Goal: Task Accomplishment & Management: Manage account settings

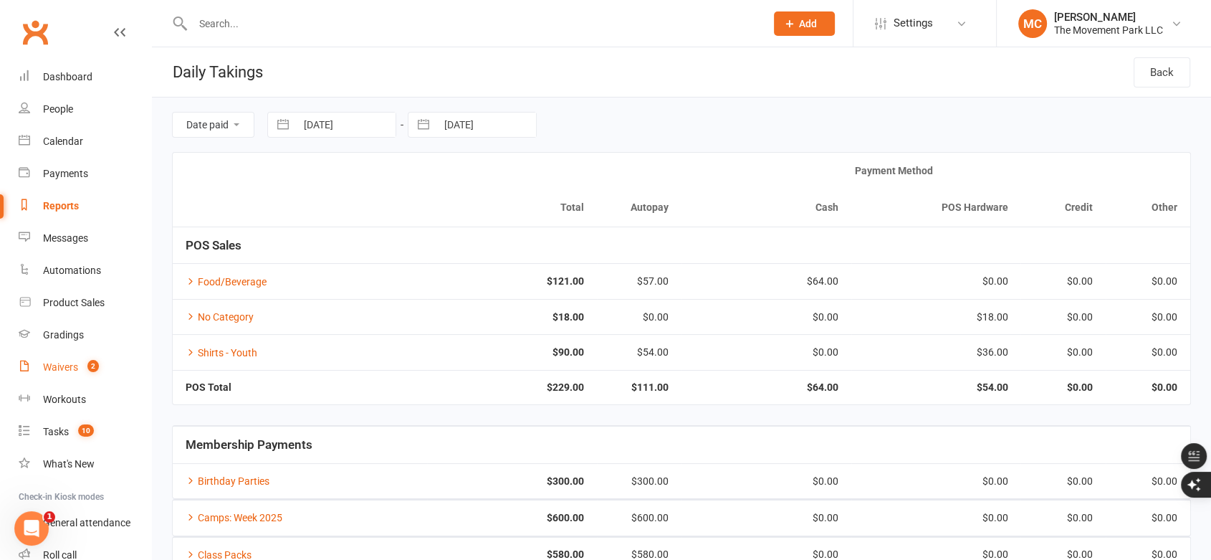
click at [57, 369] on div "Waivers" at bounding box center [60, 366] width 35 height 11
select select "100"
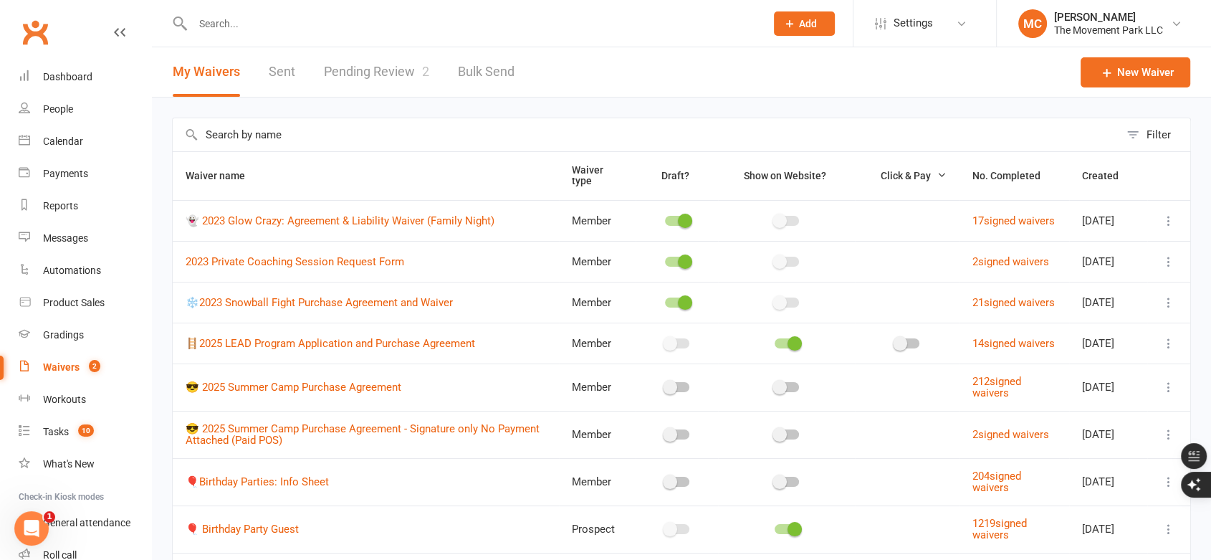
click at [356, 70] on link "Pending Review 2" at bounding box center [376, 71] width 105 height 49
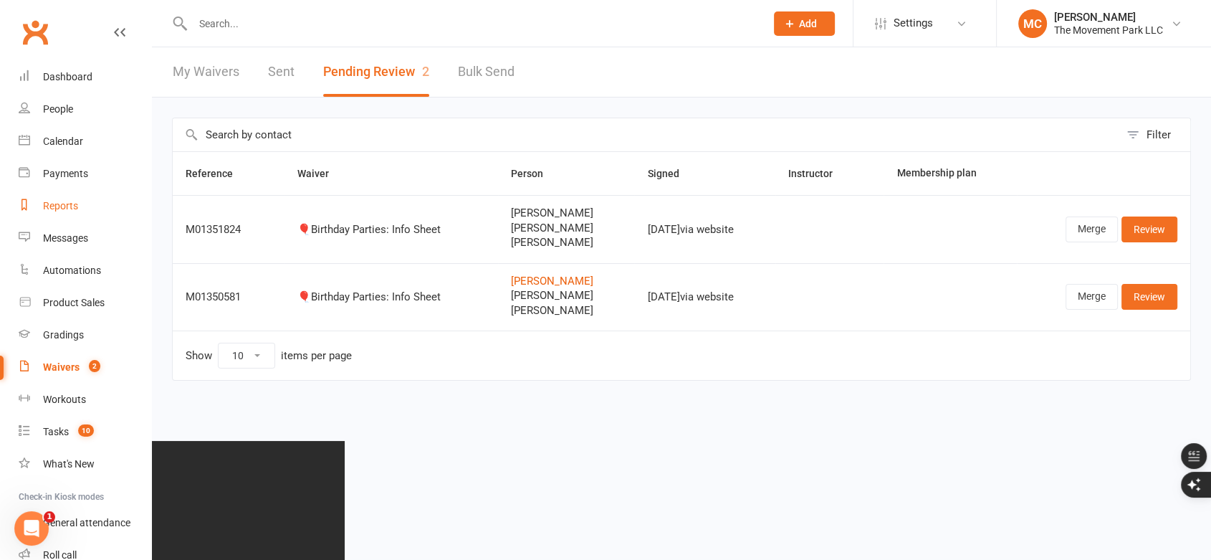
click at [67, 204] on div "Reports" at bounding box center [60, 205] width 35 height 11
select select "50"
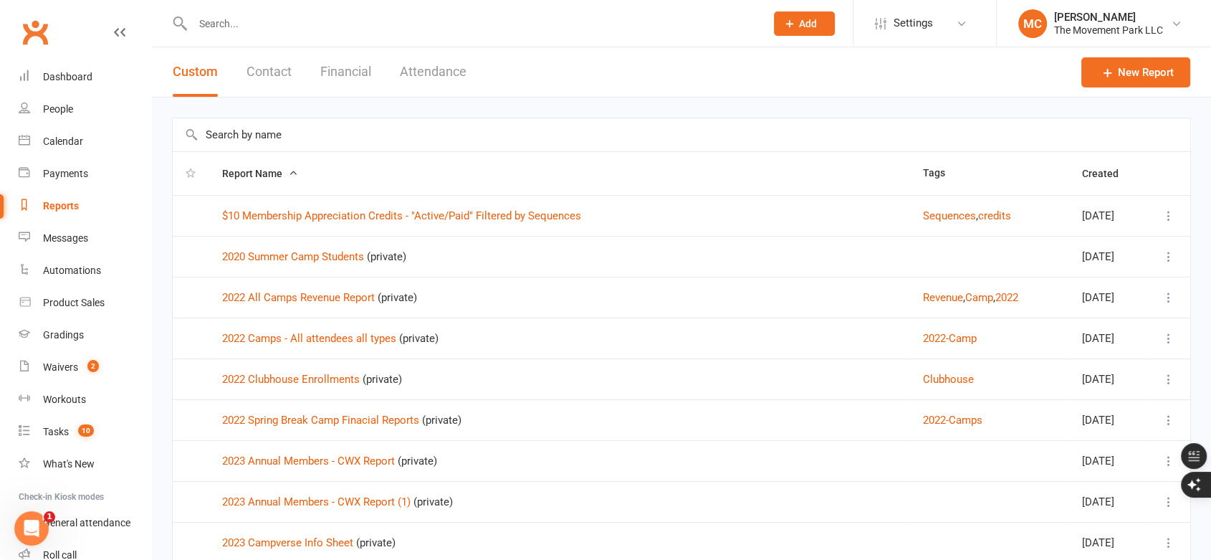
click at [340, 75] on button "Financial" at bounding box center [345, 71] width 51 height 49
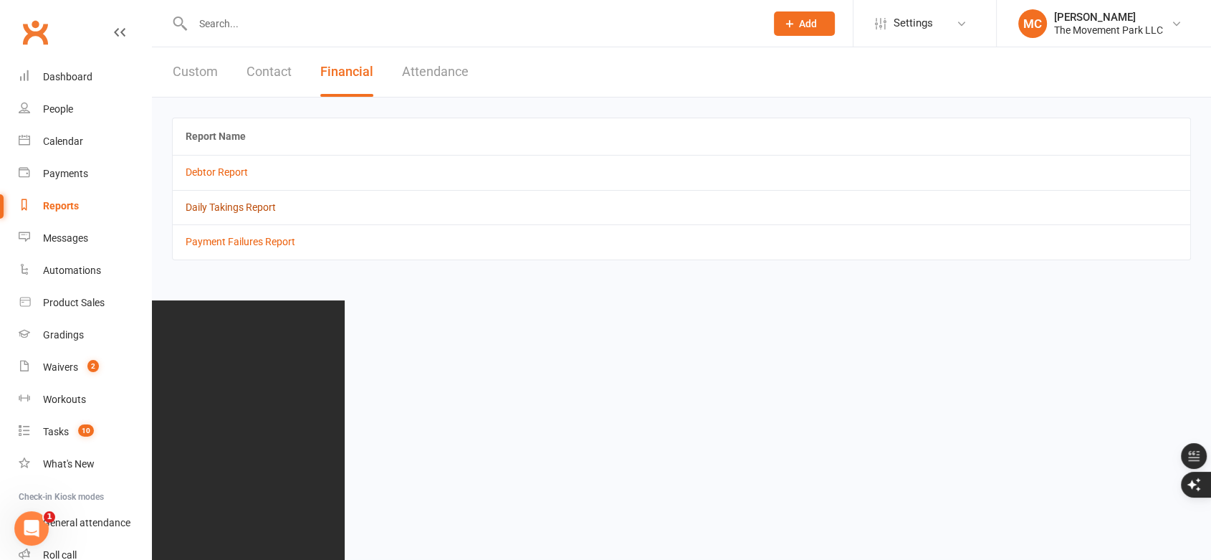
click at [222, 209] on link "Daily Takings Report" at bounding box center [231, 206] width 90 height 11
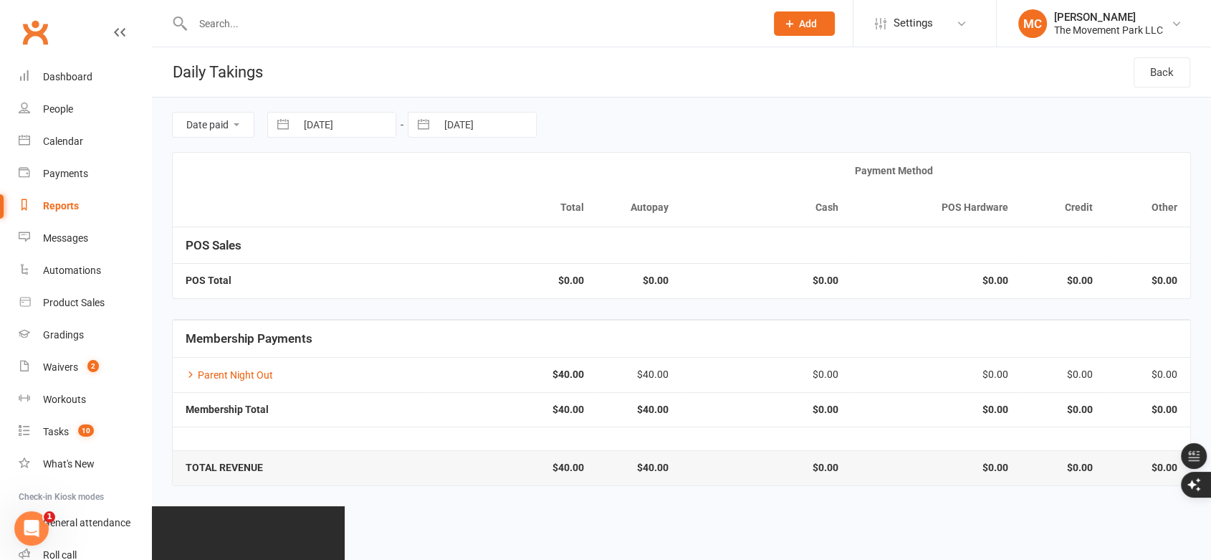
click at [289, 127] on button "button" at bounding box center [283, 125] width 26 height 24
select select "7"
select select "2025"
select select "8"
select select "2025"
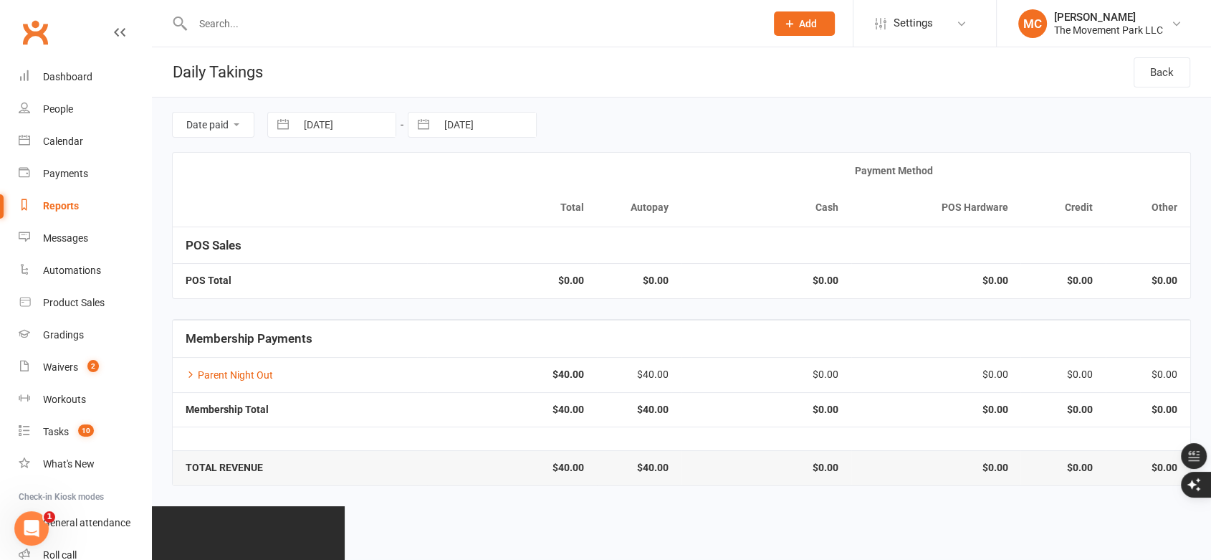
select select "9"
select select "2025"
click at [303, 185] on div "Move backward to switch to the previous month." at bounding box center [297, 184] width 28 height 24
select select "6"
select select "2025"
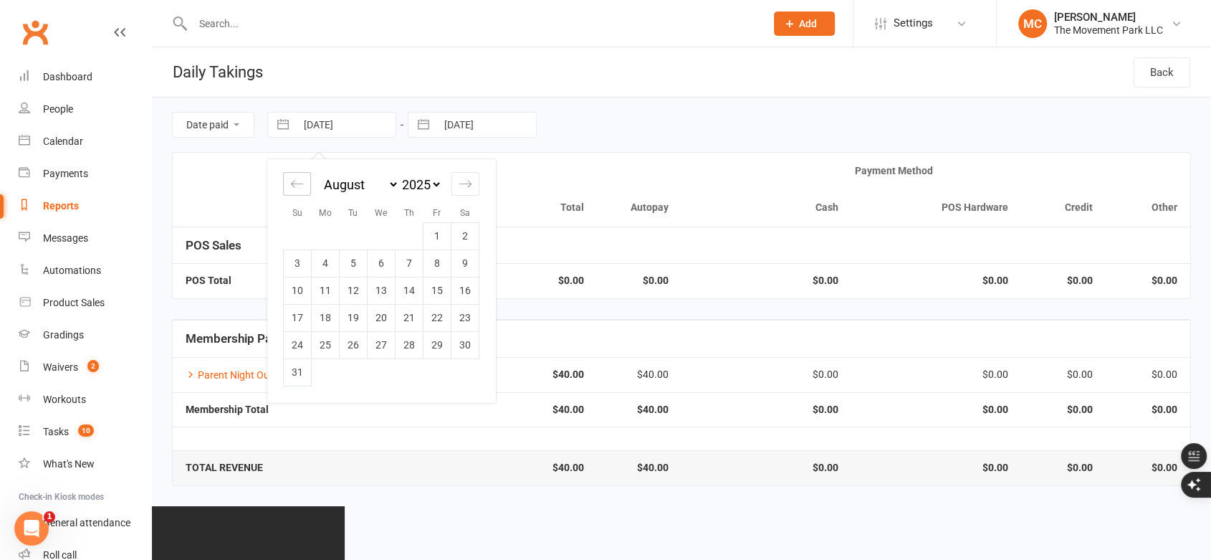
click at [303, 185] on icon "Move backward to switch to the previous month." at bounding box center [297, 184] width 14 height 14
select select "5"
select select "2025"
click at [303, 185] on icon "Move backward to switch to the previous month." at bounding box center [297, 184] width 14 height 14
select select "4"
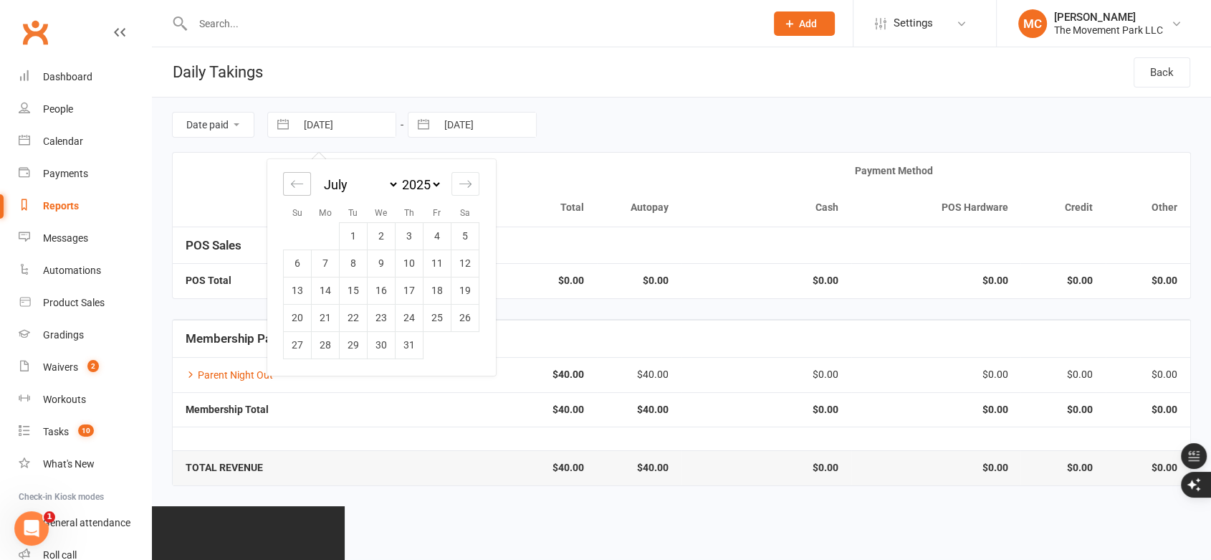
select select "2025"
click at [303, 185] on icon "Move backward to switch to the previous month." at bounding box center [297, 184] width 14 height 14
select select "3"
select select "2025"
click at [295, 188] on icon "Move backward to switch to the previous month." at bounding box center [297, 184] width 14 height 14
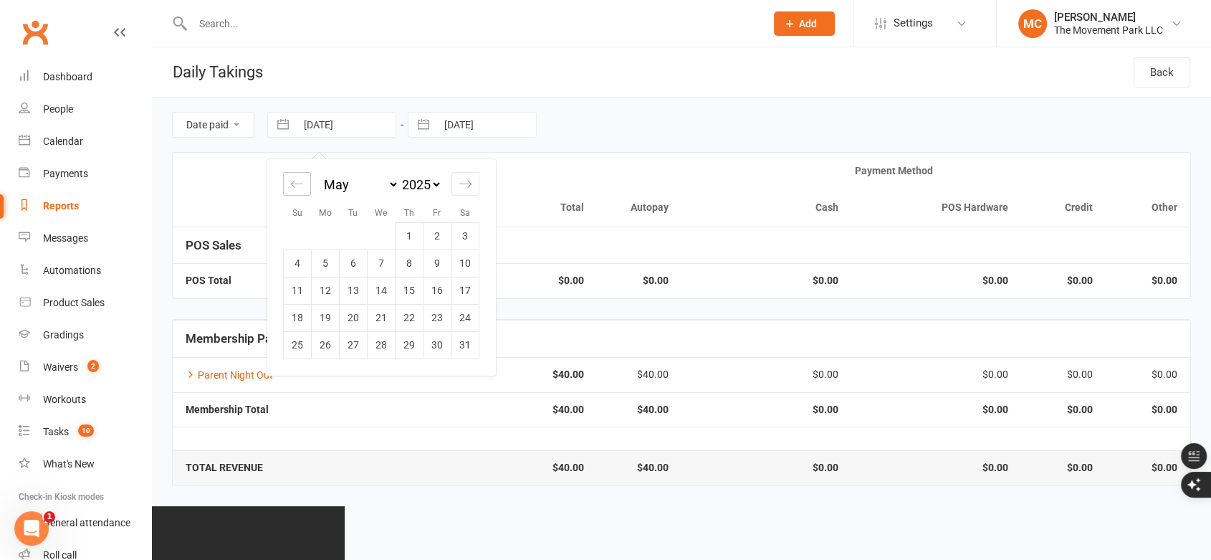
click at [295, 187] on icon "Move backward to switch to the previous month." at bounding box center [297, 184] width 14 height 14
select select "1"
select select "2025"
select select "2"
select select "2025"
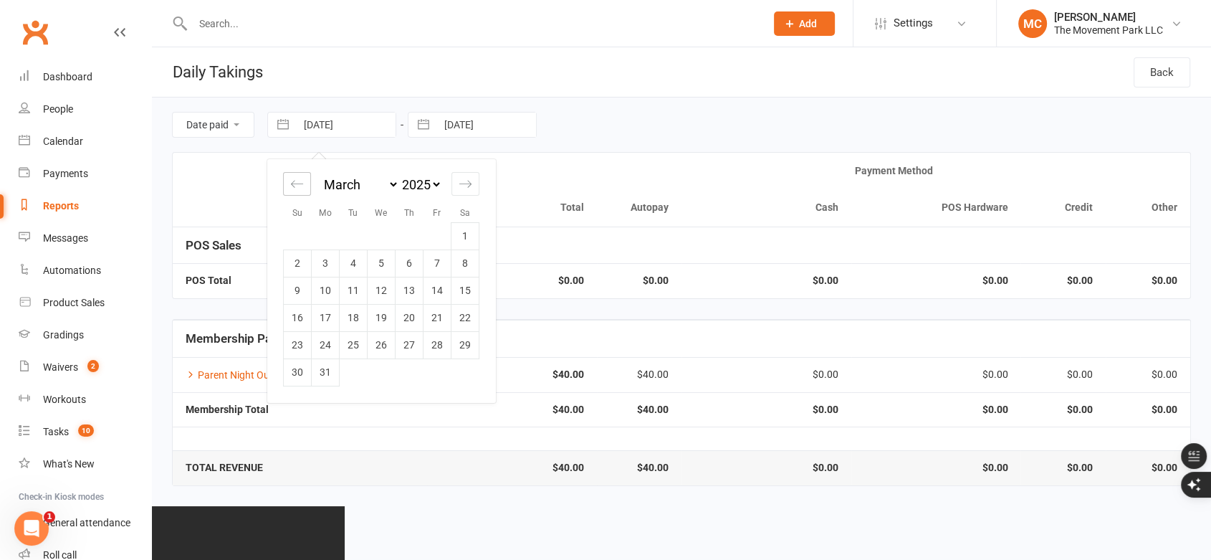
click at [295, 187] on icon "Move backward to switch to the previous month." at bounding box center [297, 183] width 12 height 7
select select "2025"
click at [295, 187] on icon "Move backward to switch to the previous month." at bounding box center [297, 183] width 12 height 7
select select "11"
select select "2024"
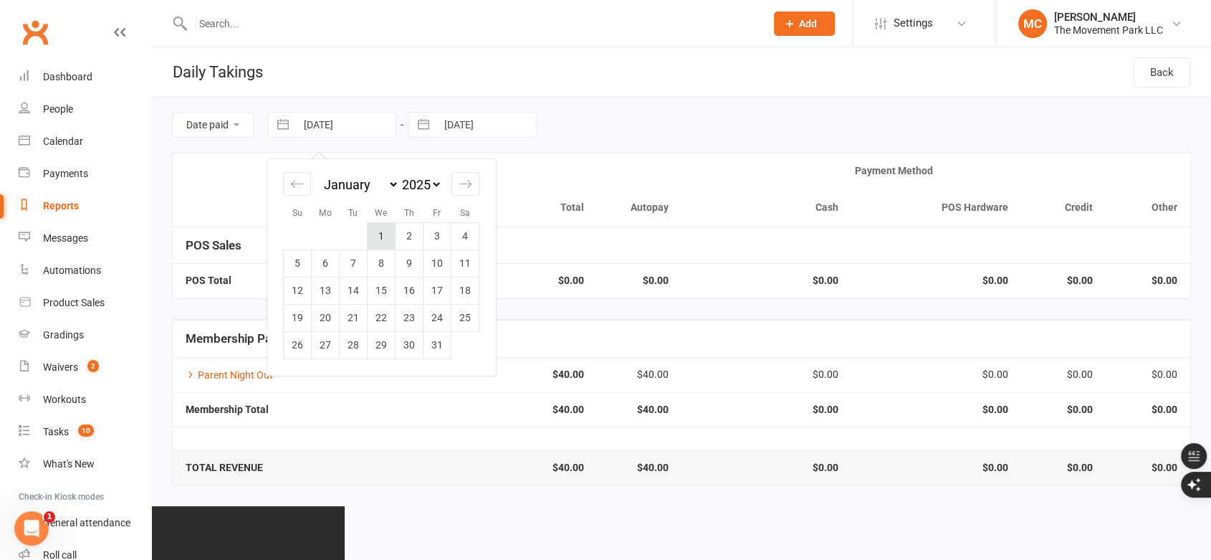
click at [384, 237] on td "1" at bounding box center [382, 235] width 28 height 27
type input "[DATE]"
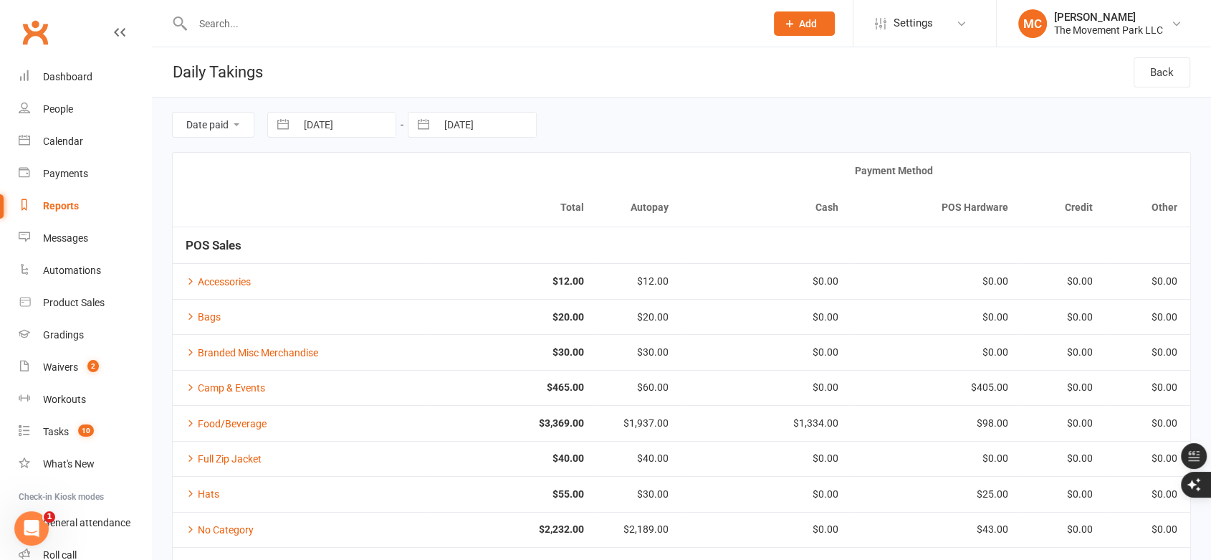
click at [424, 128] on button "button" at bounding box center [424, 125] width 26 height 24
select select "7"
select select "2025"
select select "8"
select select "2025"
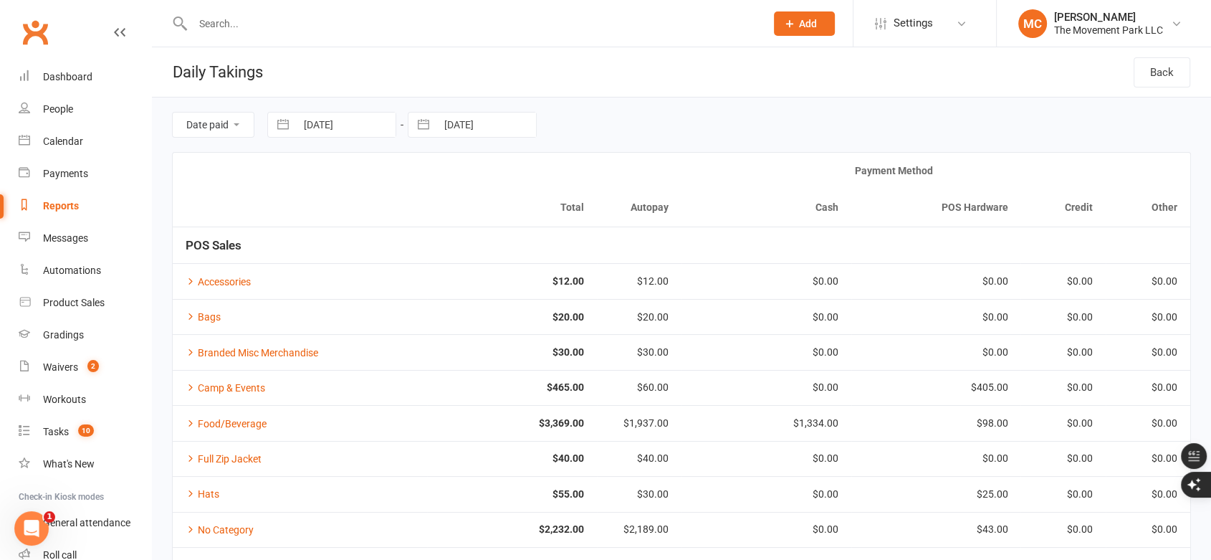
select select "9"
select select "2025"
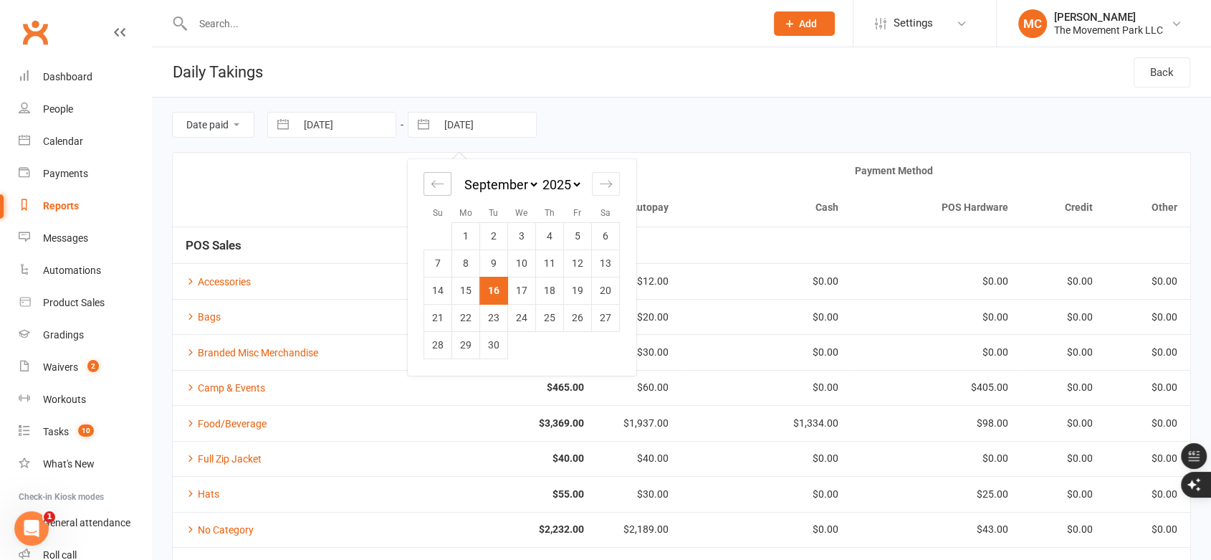
click at [439, 188] on icon "Move backward to switch to the previous month." at bounding box center [438, 184] width 14 height 14
select select "6"
select select "2025"
click at [439, 188] on icon "Move backward to switch to the previous month." at bounding box center [438, 184] width 14 height 14
select select "5"
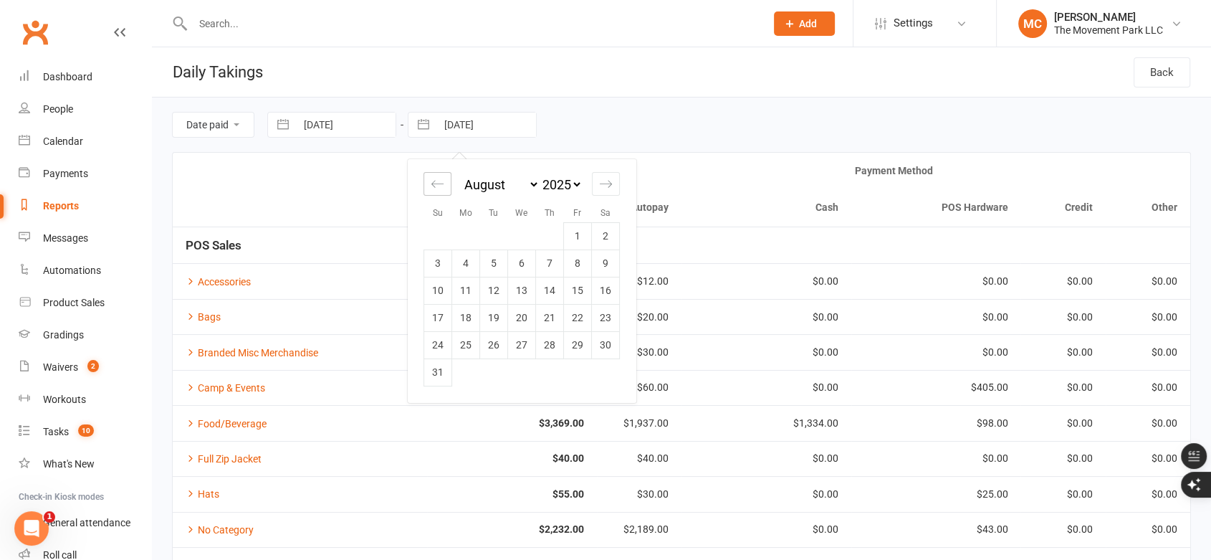
select select "2025"
click at [439, 187] on icon "Move backward to switch to the previous month." at bounding box center [438, 184] width 14 height 14
select select "4"
select select "2025"
click at [439, 184] on icon "Move backward to switch to the previous month." at bounding box center [438, 184] width 14 height 14
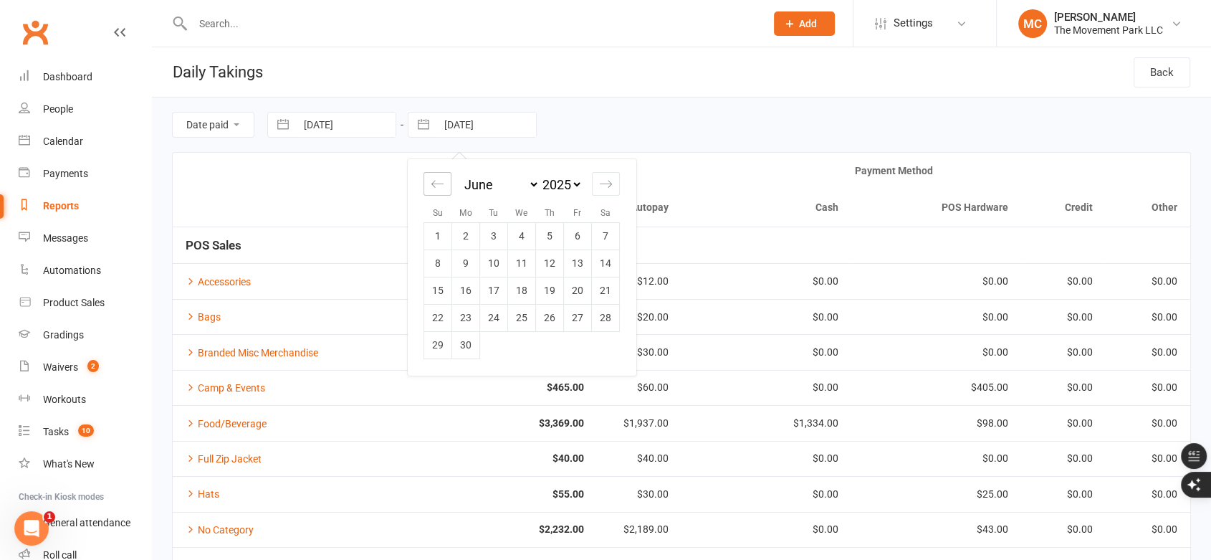
select select "3"
select select "2025"
click at [439, 184] on icon "Move backward to switch to the previous month." at bounding box center [438, 184] width 14 height 14
select select "2"
select select "2025"
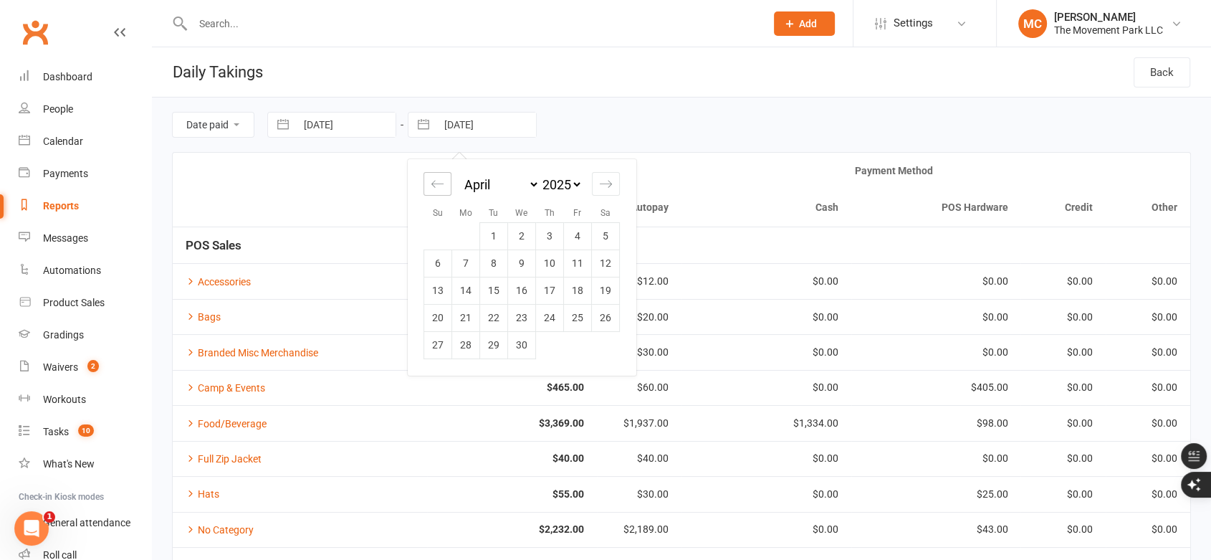
click at [439, 184] on icon "Move backward to switch to the previous month." at bounding box center [438, 184] width 14 height 14
select select "1"
select select "2025"
click at [439, 184] on icon "Move backward to switch to the previous month." at bounding box center [438, 184] width 14 height 14
select select "2025"
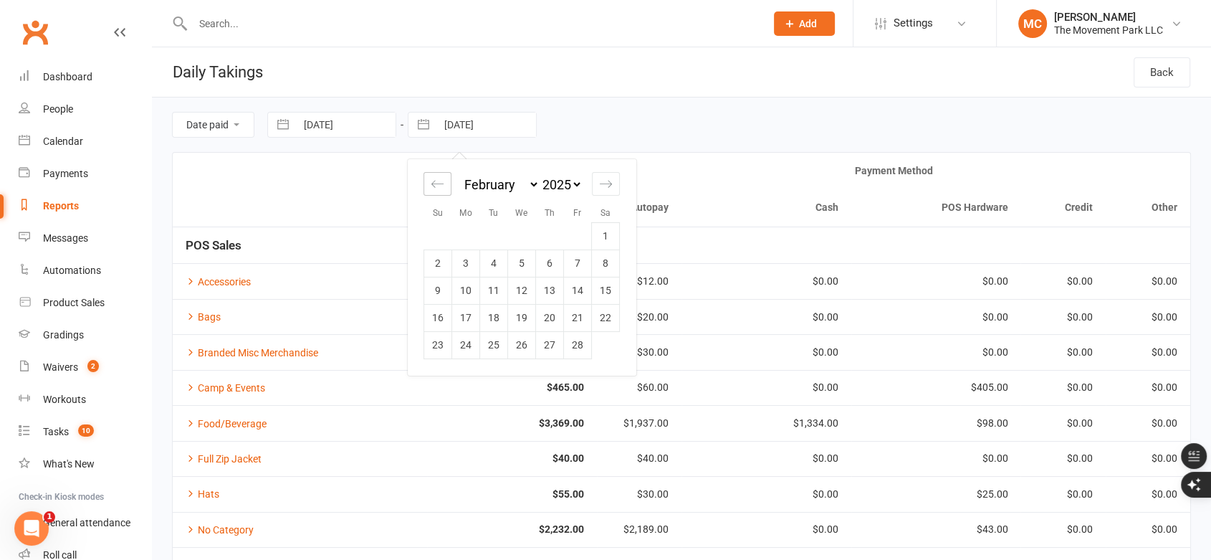
click at [439, 184] on icon "Move backward to switch to the previous month." at bounding box center [438, 184] width 14 height 14
select select "11"
select select "2024"
click at [439, 184] on icon "Move backward to switch to the previous month." at bounding box center [438, 184] width 14 height 14
select select "10"
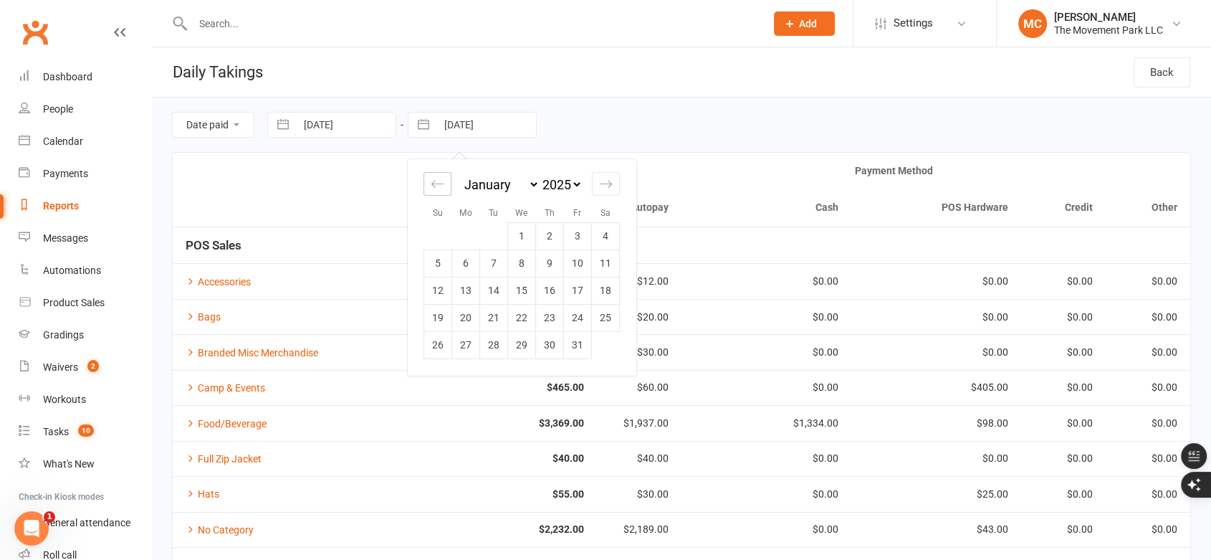
select select "2024"
click at [604, 184] on icon "Move forward to switch to the next month." at bounding box center [606, 184] width 14 height 14
select select "1"
select select "2025"
click at [574, 345] on td "31" at bounding box center [578, 344] width 28 height 27
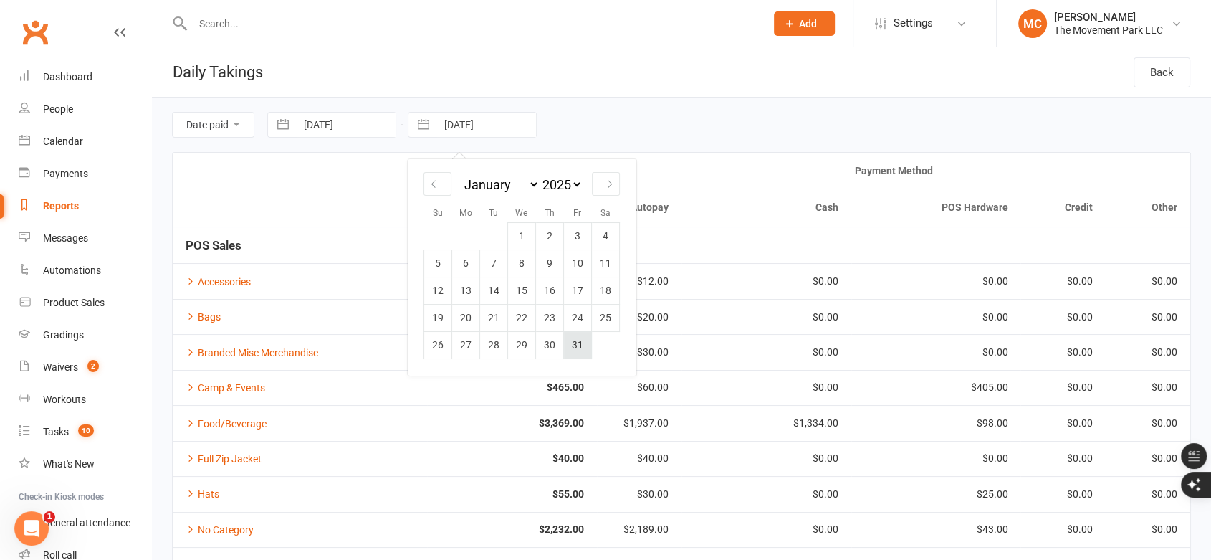
type input "[DATE]"
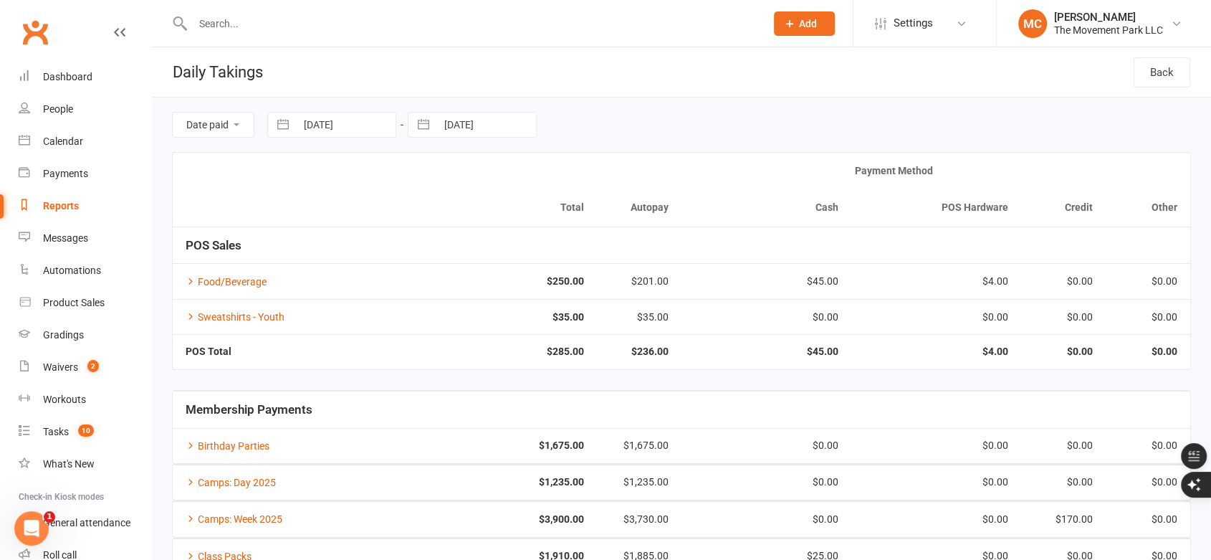
click at [68, 206] on div "Reports" at bounding box center [61, 205] width 36 height 11
select select "50"
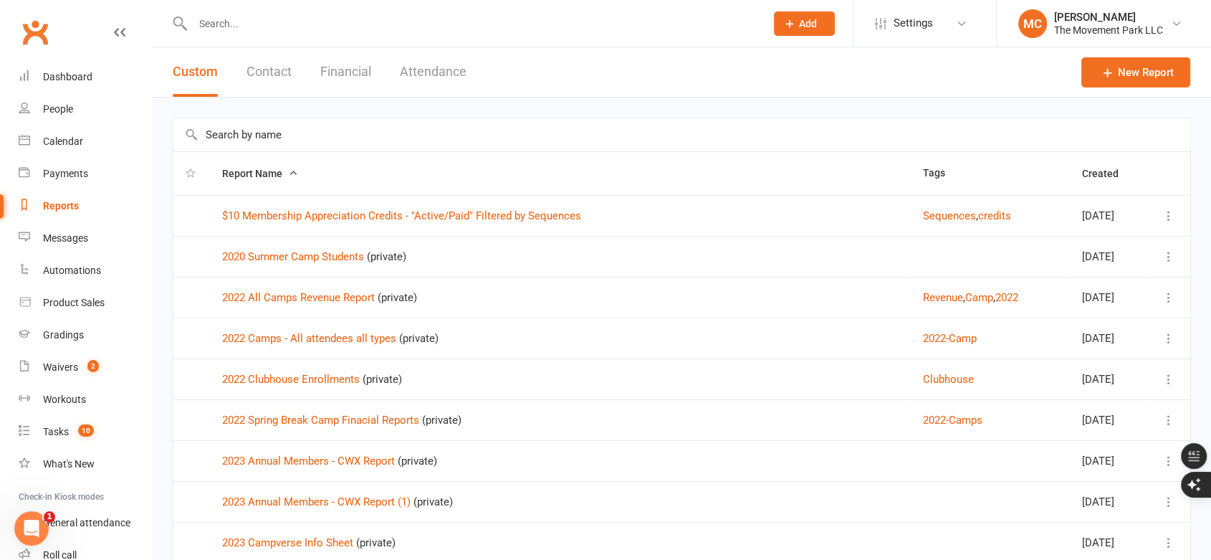
click at [354, 71] on button "Financial" at bounding box center [345, 71] width 51 height 49
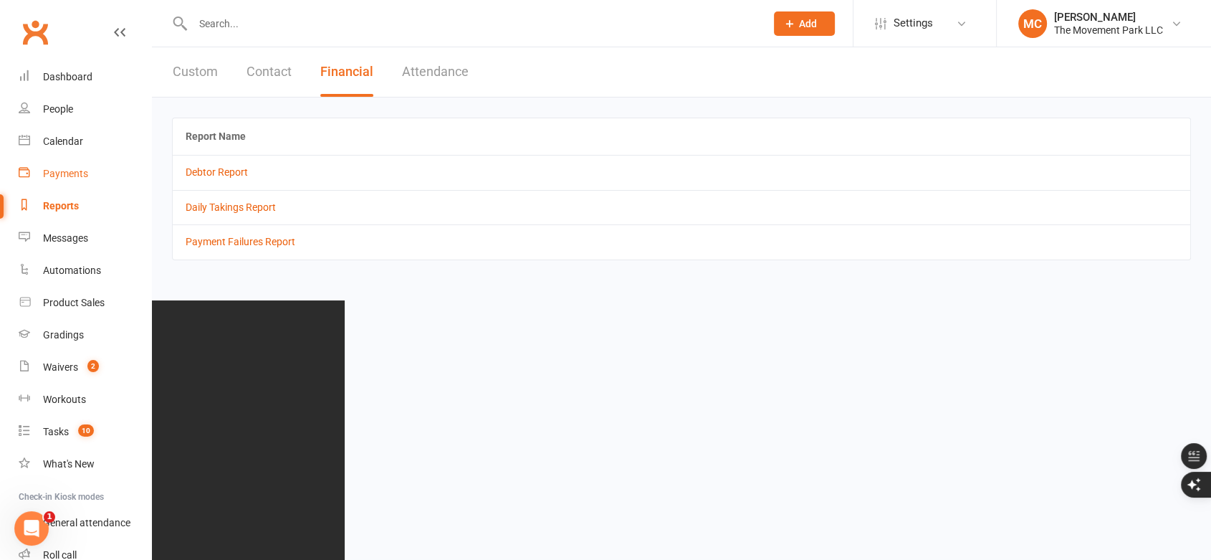
click at [83, 178] on div "Payments" at bounding box center [65, 173] width 45 height 11
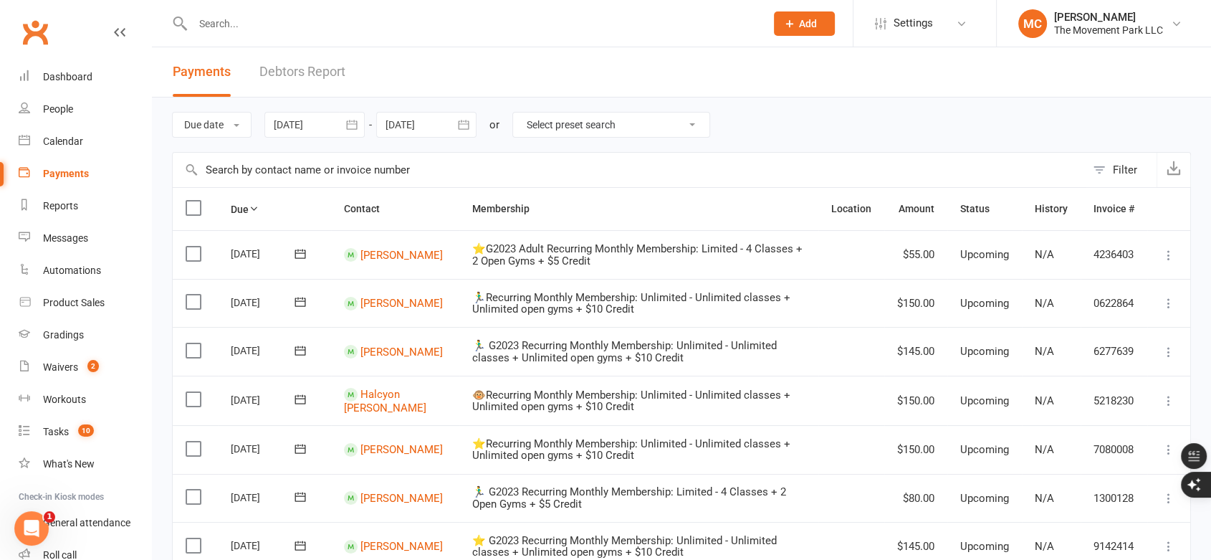
click at [354, 123] on icon "button" at bounding box center [352, 125] width 14 height 14
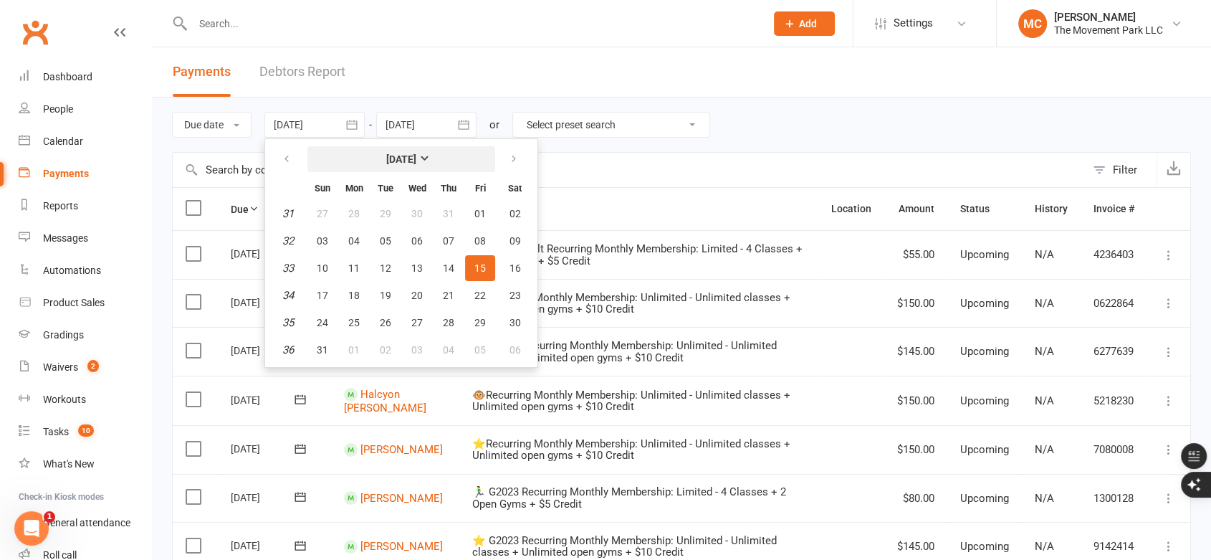
click at [389, 162] on strong "[DATE]" at bounding box center [401, 158] width 30 height 11
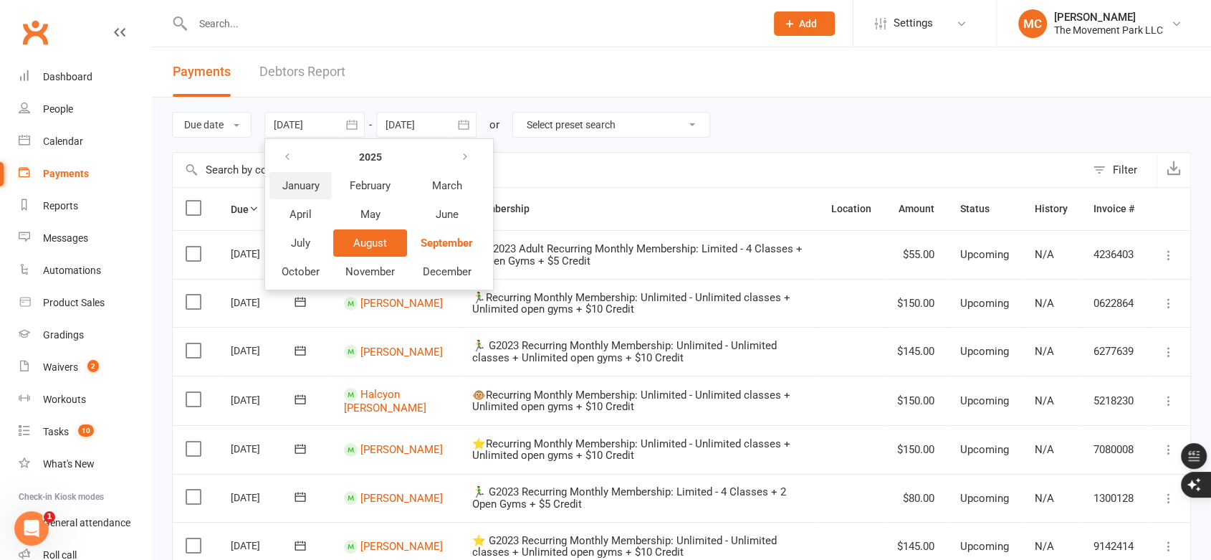
click at [309, 185] on span "January" at bounding box center [300, 185] width 37 height 13
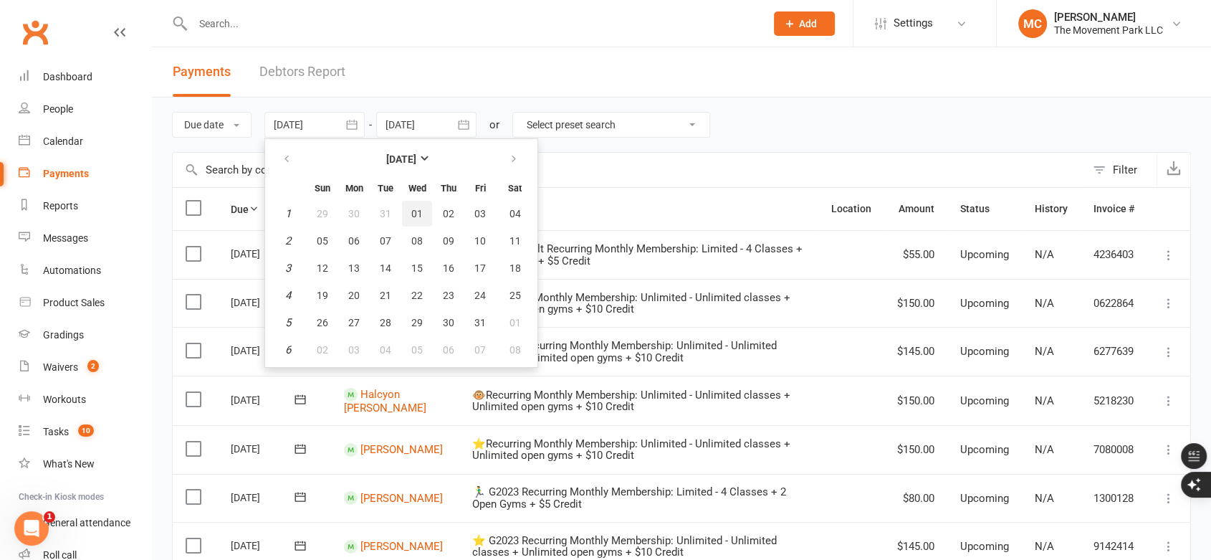
click at [417, 213] on span "01" at bounding box center [416, 213] width 11 height 11
type input "[DATE]"
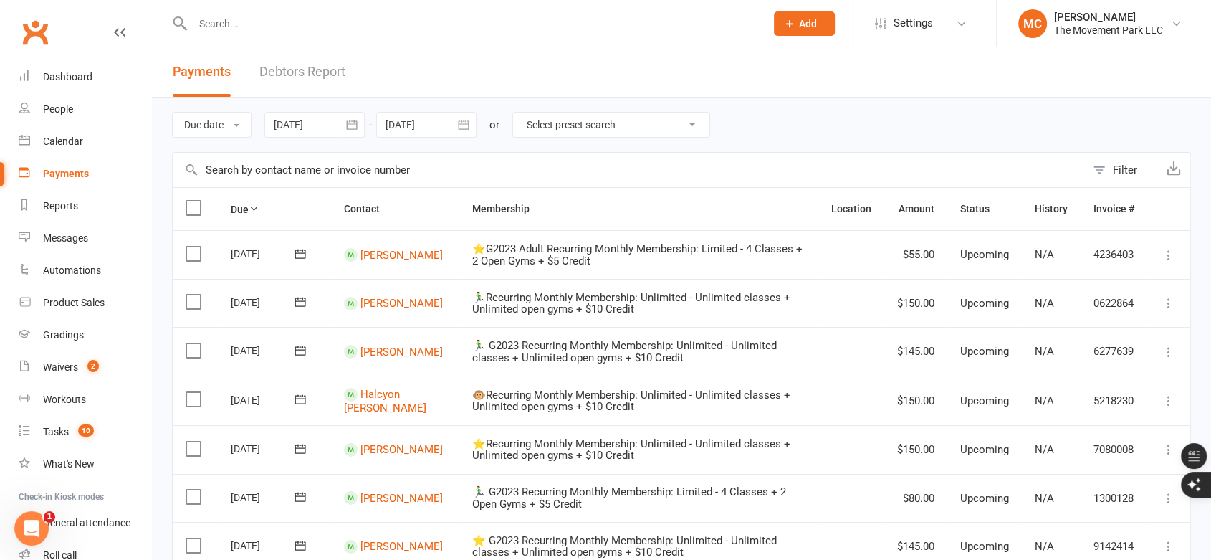
click at [464, 125] on icon "button" at bounding box center [464, 125] width 14 height 14
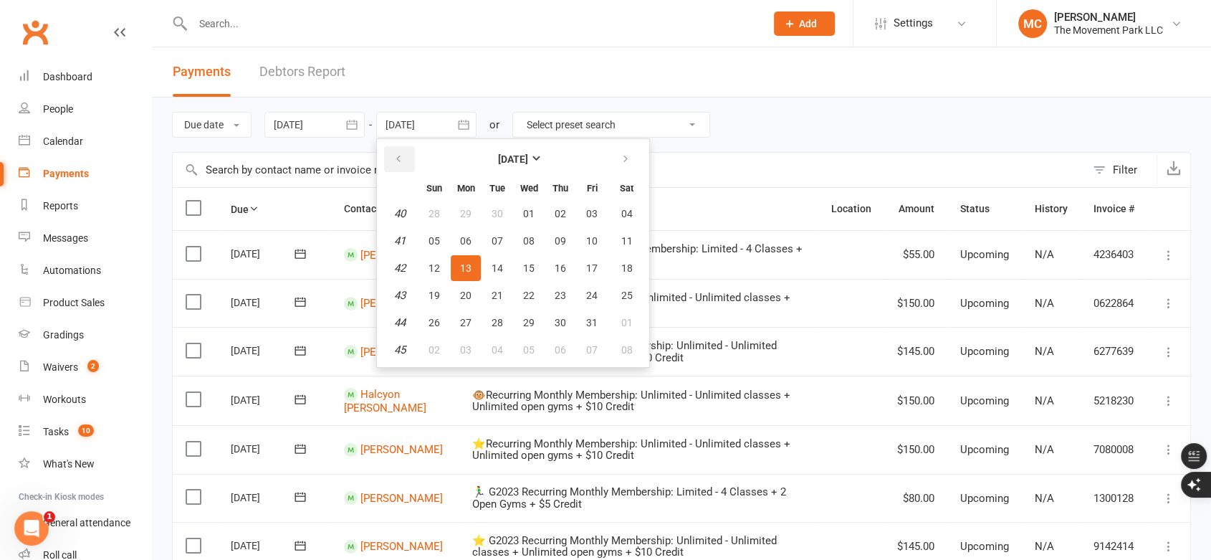
click at [400, 159] on icon "button" at bounding box center [399, 158] width 10 height 11
click at [500, 272] on span "16" at bounding box center [497, 267] width 11 height 11
type input "[DATE]"
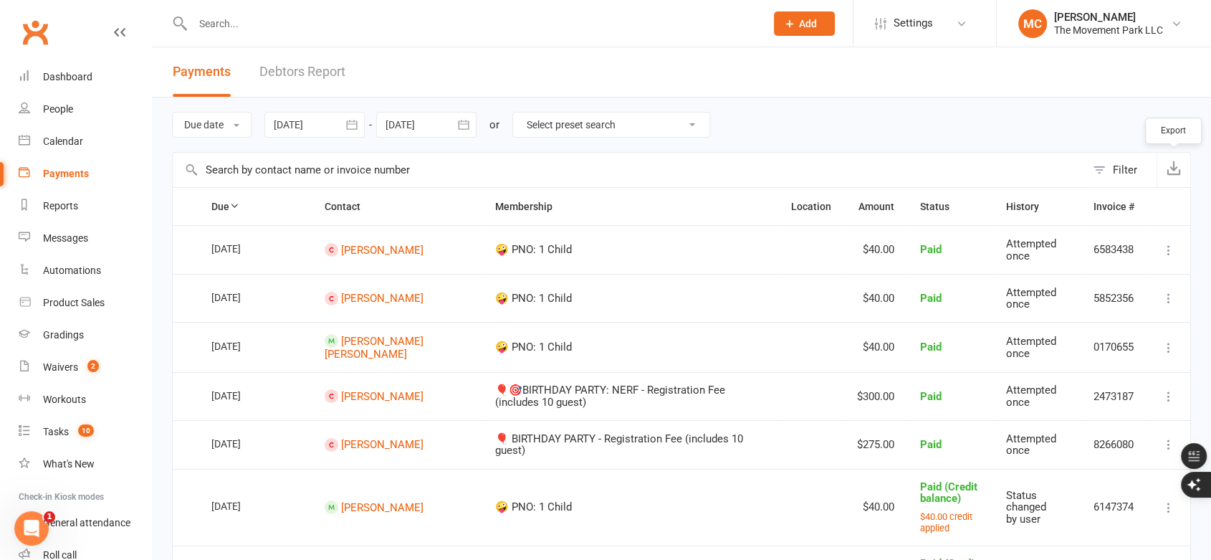
click at [1174, 171] on icon "button" at bounding box center [1174, 168] width 14 height 14
click at [69, 141] on div "Calendar" at bounding box center [63, 140] width 40 height 11
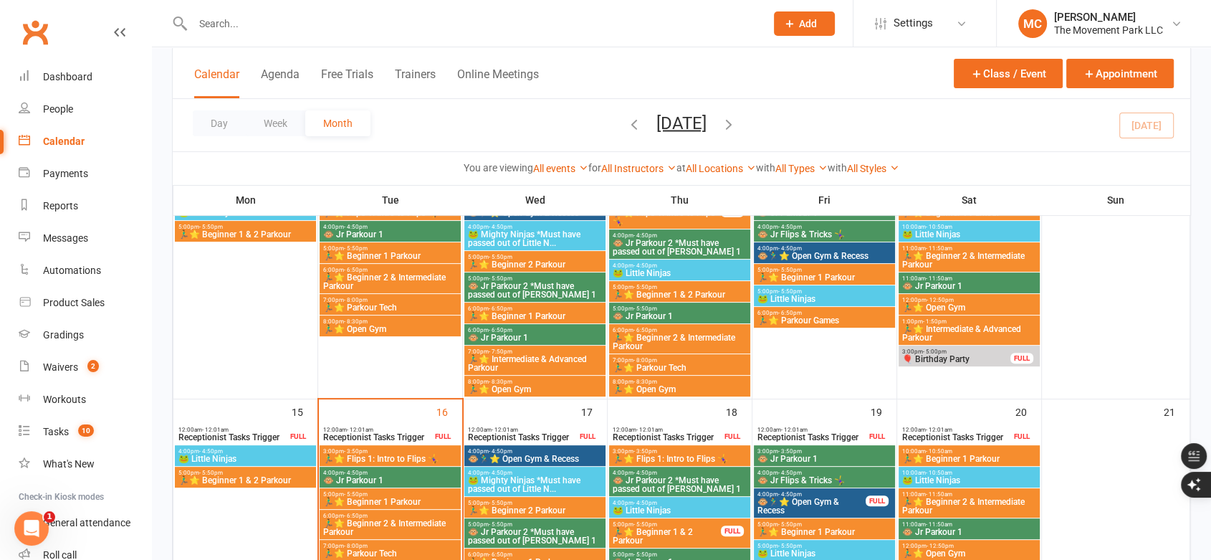
scroll to position [557, 0]
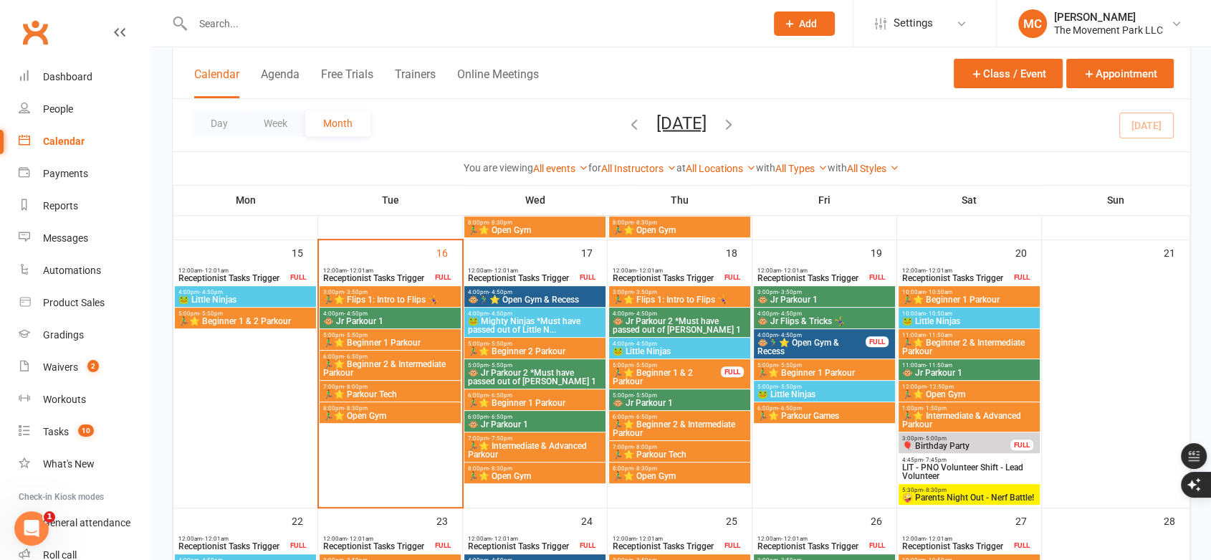
click at [410, 338] on span "🏃‍♂️⭐ Beginner 1 Parkour" at bounding box center [390, 342] width 135 height 9
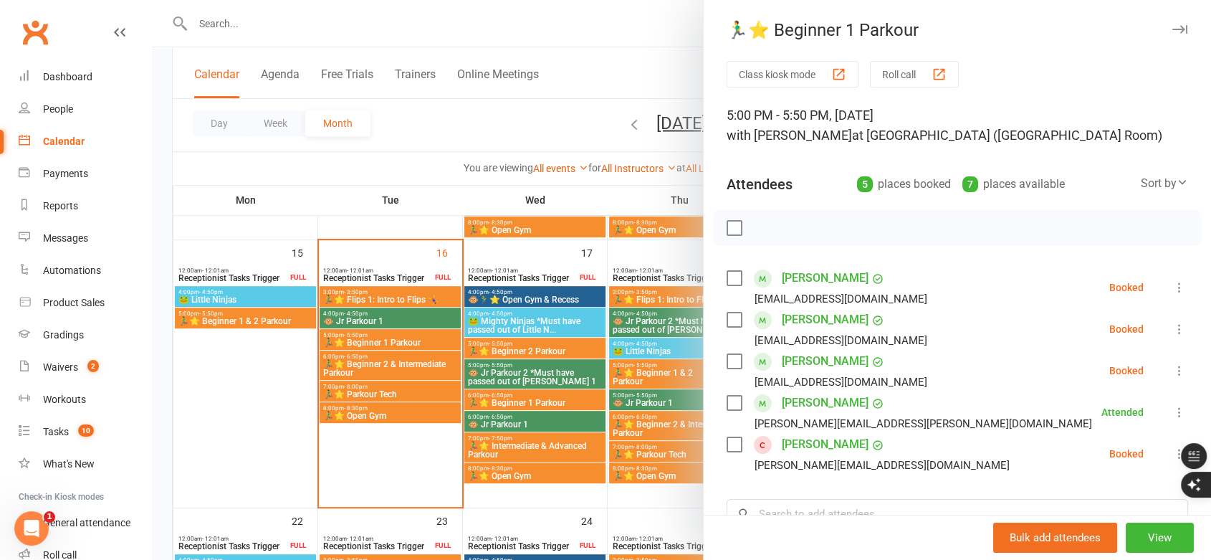
click at [729, 280] on label at bounding box center [734, 278] width 14 height 14
click at [759, 224] on icon "button" at bounding box center [766, 228] width 16 height 16
click at [728, 316] on label at bounding box center [734, 320] width 14 height 14
click at [763, 225] on icon "button" at bounding box center [766, 228] width 16 height 16
click at [838, 280] on link "[PERSON_NAME]" at bounding box center [825, 278] width 87 height 23
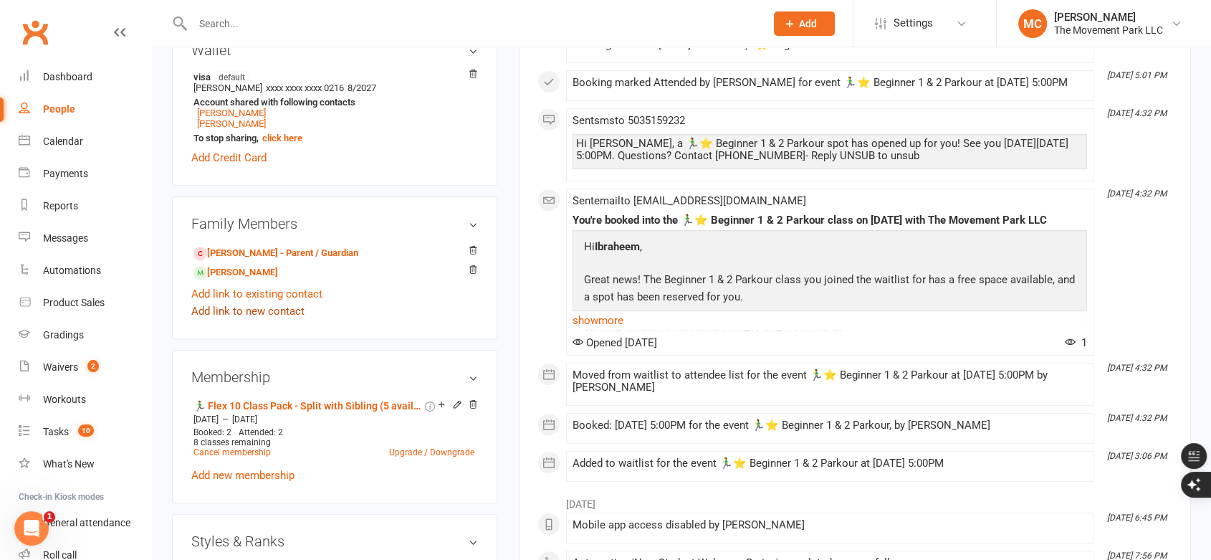
scroll to position [717, 0]
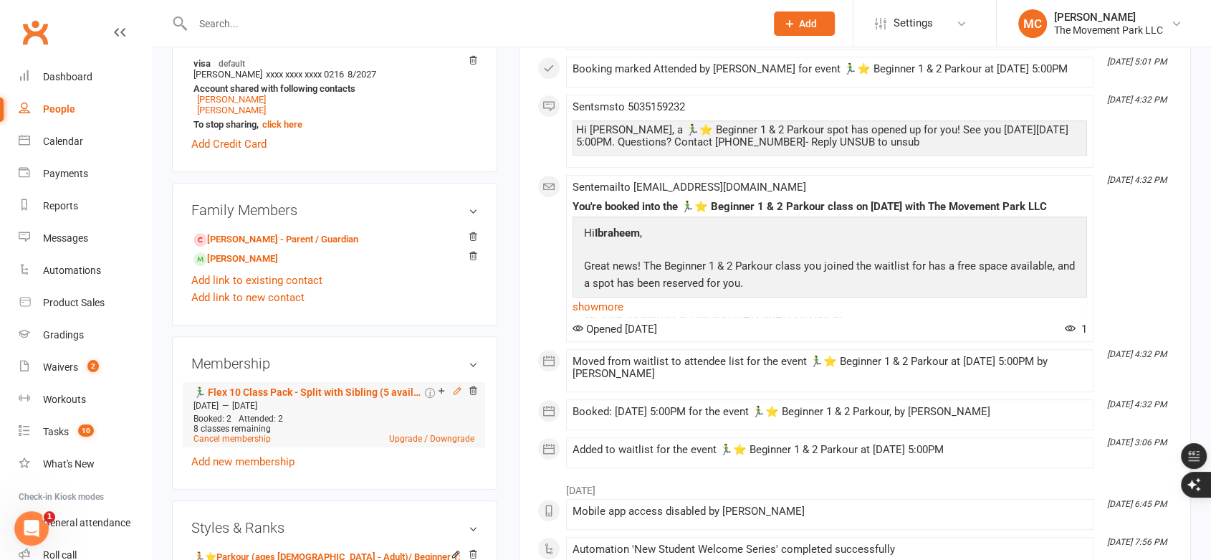
click at [457, 386] on icon at bounding box center [457, 391] width 10 height 10
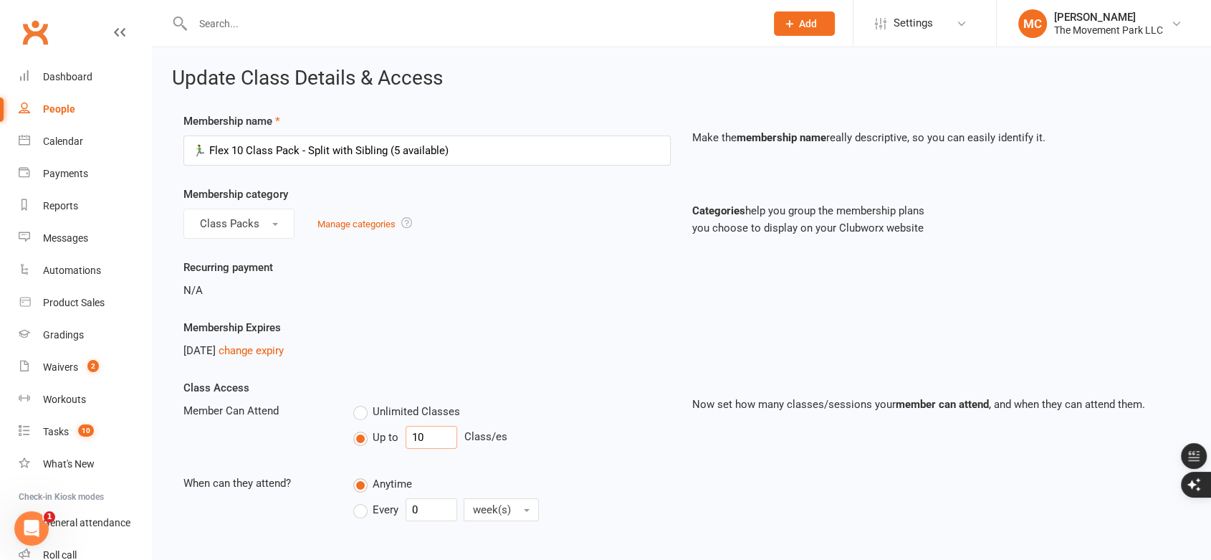
drag, startPoint x: 419, startPoint y: 434, endPoint x: 404, endPoint y: 440, distance: 15.4
click at [406, 440] on input "10" at bounding box center [432, 437] width 52 height 23
type input "5"
click at [542, 343] on div "[DATE] change expiry" at bounding box center [427, 350] width 487 height 17
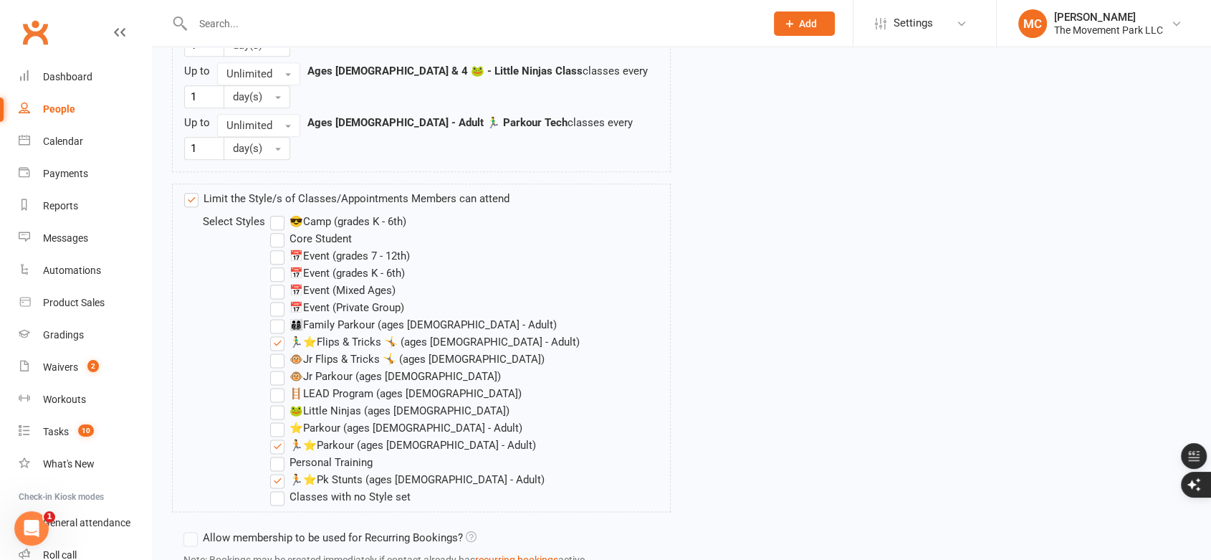
scroll to position [1911, 0]
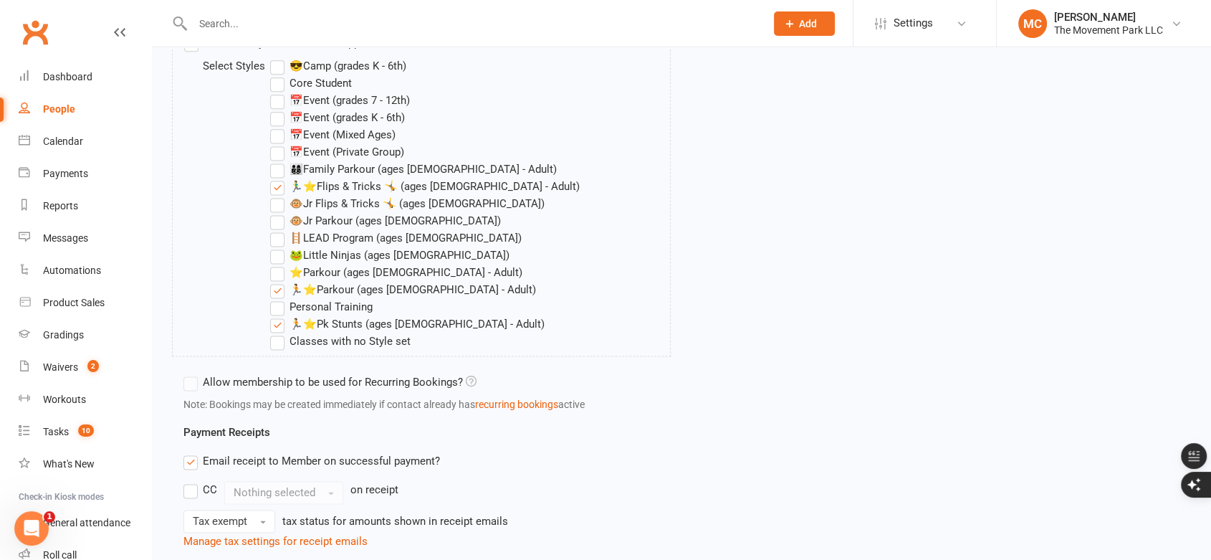
drag, startPoint x: 205, startPoint y: 508, endPoint x: 362, endPoint y: 411, distance: 184.4
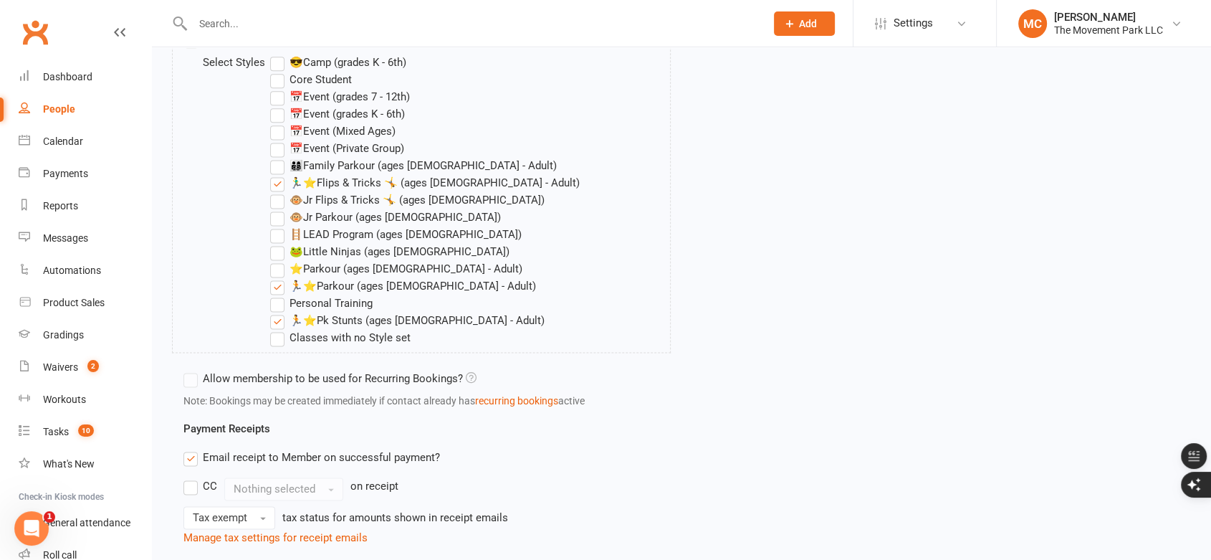
scroll to position [1915, 0]
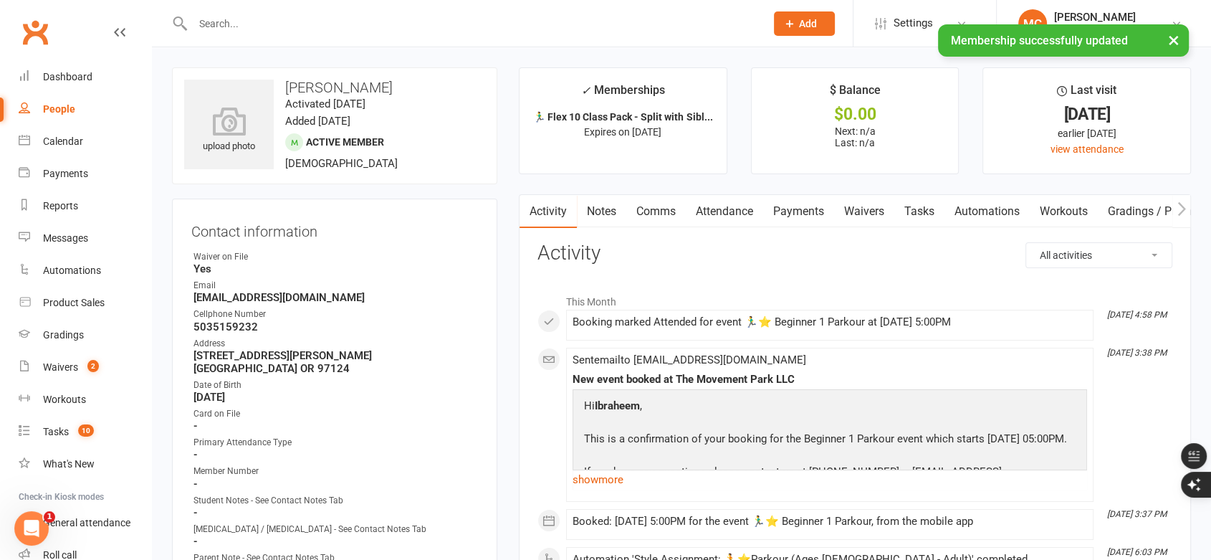
click at [607, 218] on link "Notes" at bounding box center [601, 211] width 49 height 33
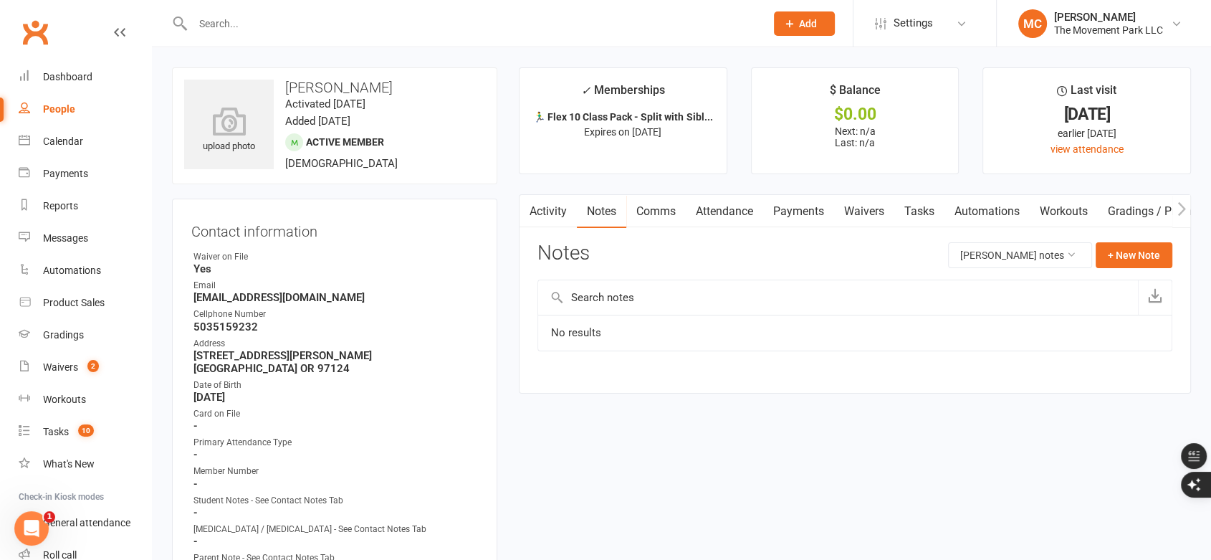
click at [556, 214] on link "Activity" at bounding box center [548, 211] width 57 height 33
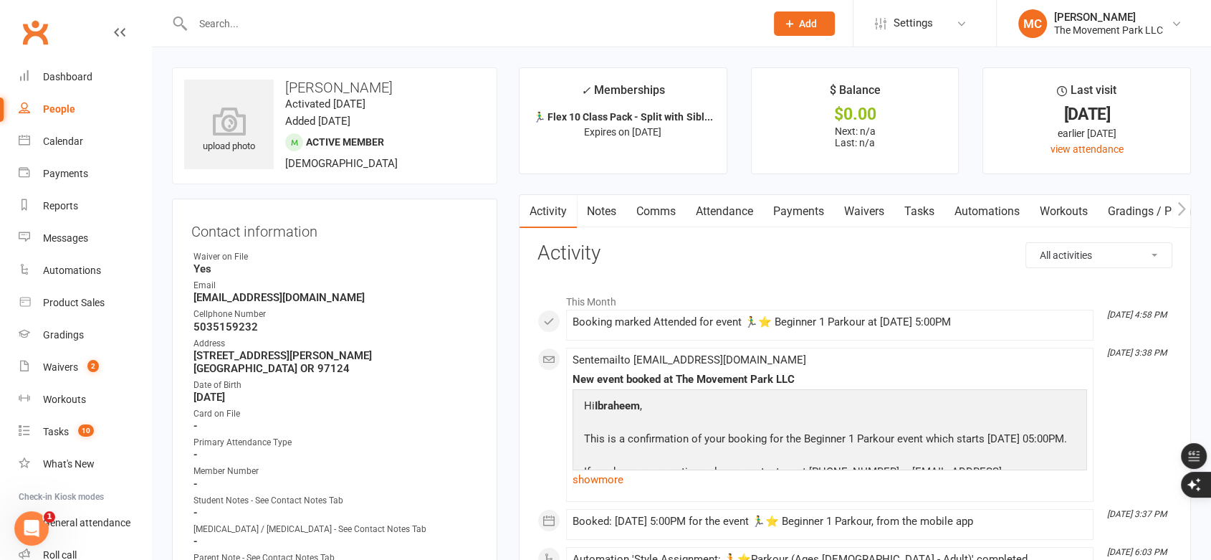
click at [1111, 249] on select "All activities Bookings / Attendances Communications Notes Failed SMSes Grading…" at bounding box center [1099, 255] width 146 height 24
select select "MembershipLogEntry"
click at [1026, 243] on select "All activities Bookings / Attendances Communications Notes Failed SMSes Grading…" at bounding box center [1099, 255] width 146 height 24
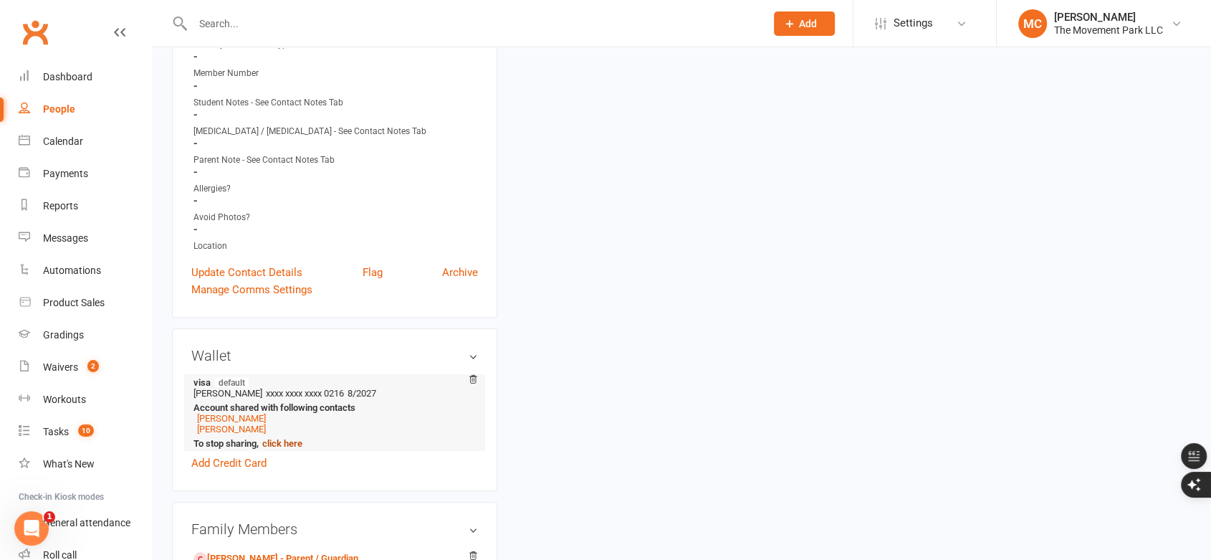
scroll to position [477, 0]
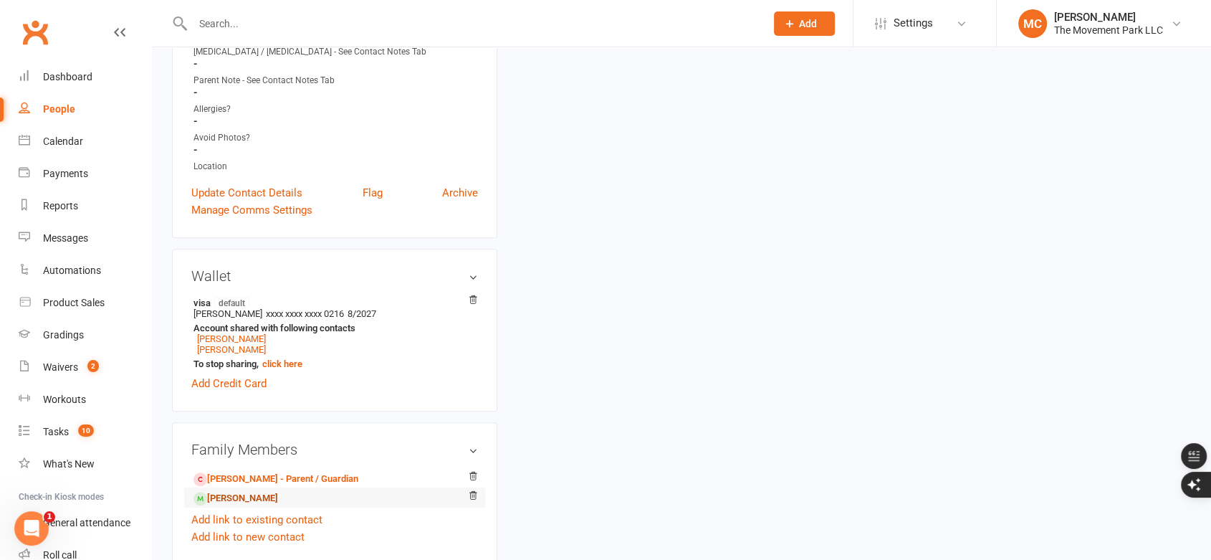
click at [256, 491] on link "[PERSON_NAME]" at bounding box center [236, 498] width 85 height 15
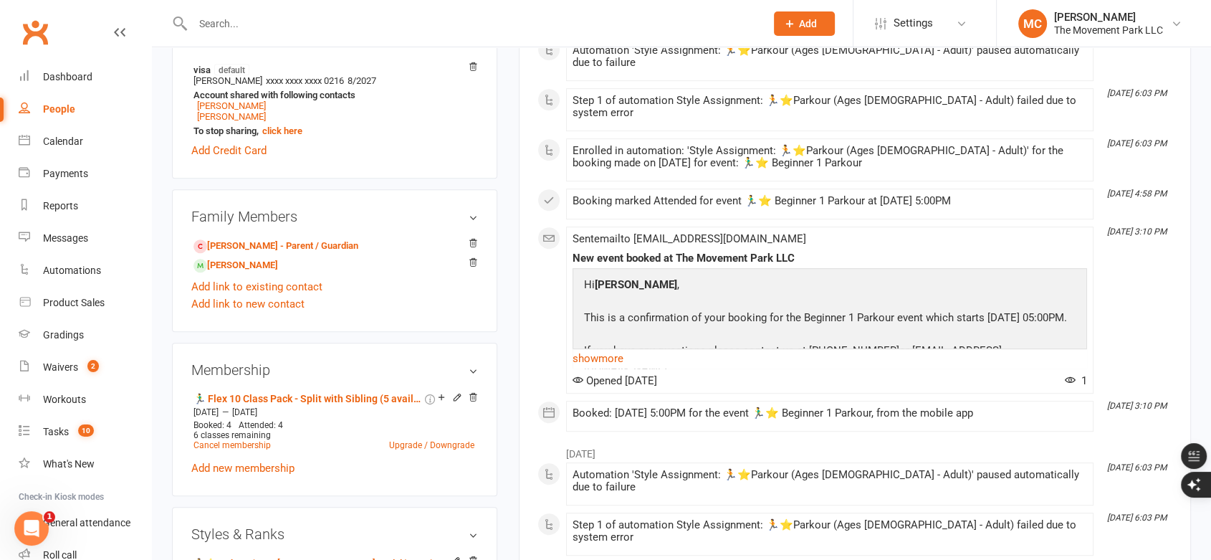
scroll to position [717, 0]
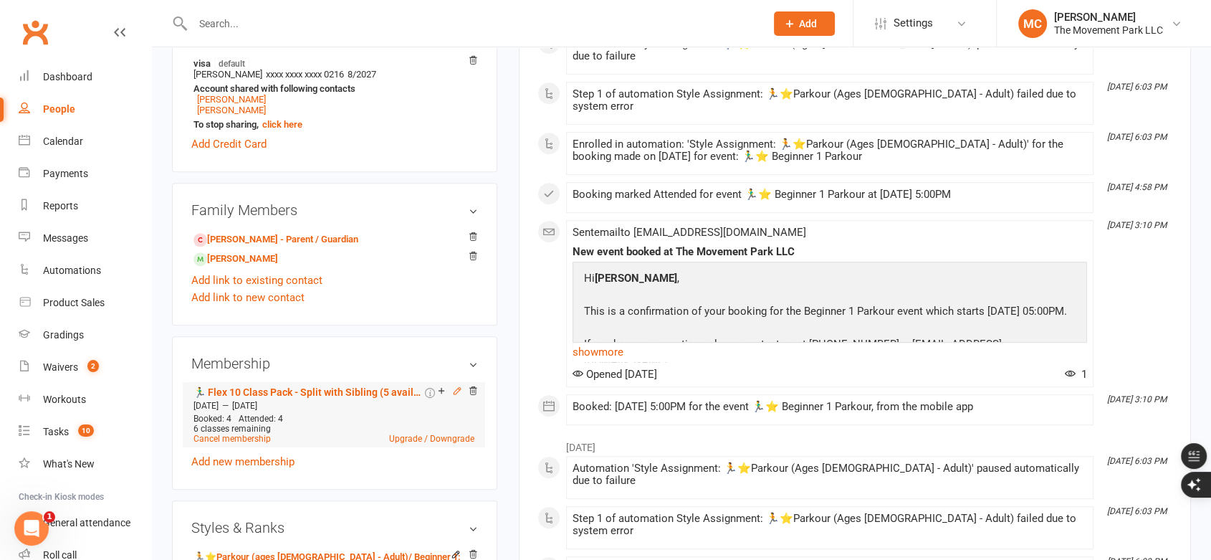
click at [457, 386] on icon at bounding box center [457, 391] width 10 height 10
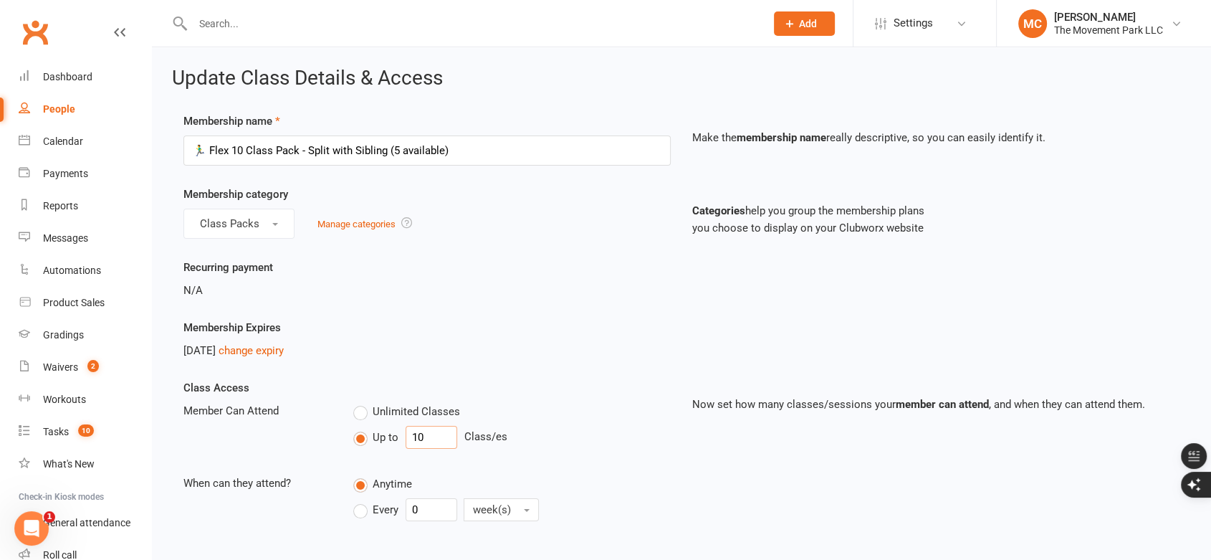
drag, startPoint x: 432, startPoint y: 433, endPoint x: 378, endPoint y: 435, distance: 53.8
click at [378, 435] on div "Up to 10 Class/es" at bounding box center [512, 437] width 318 height 23
type input "5"
click at [576, 391] on div "Class Access Member Can Attend Unlimited Classes Up to 5 Class/es When can they…" at bounding box center [427, 463] width 509 height 168
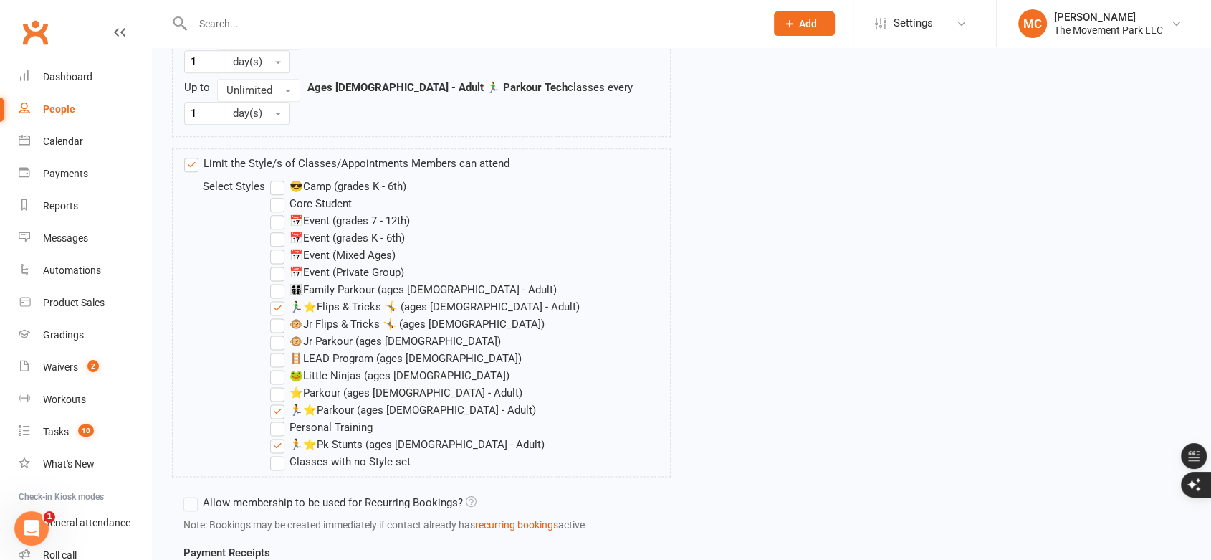
scroll to position [1915, 0]
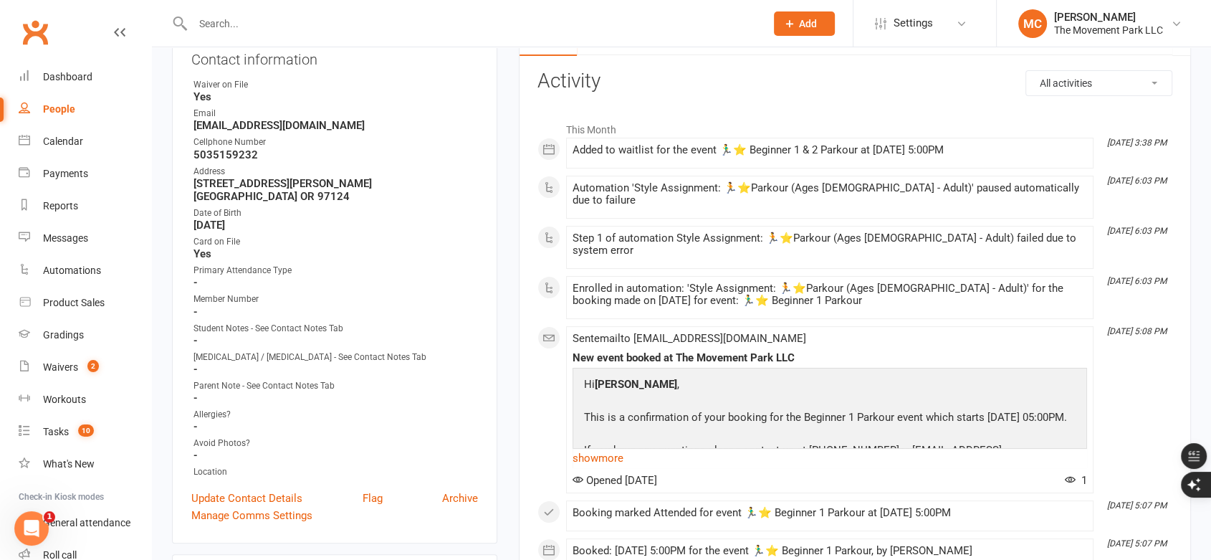
scroll to position [80, 0]
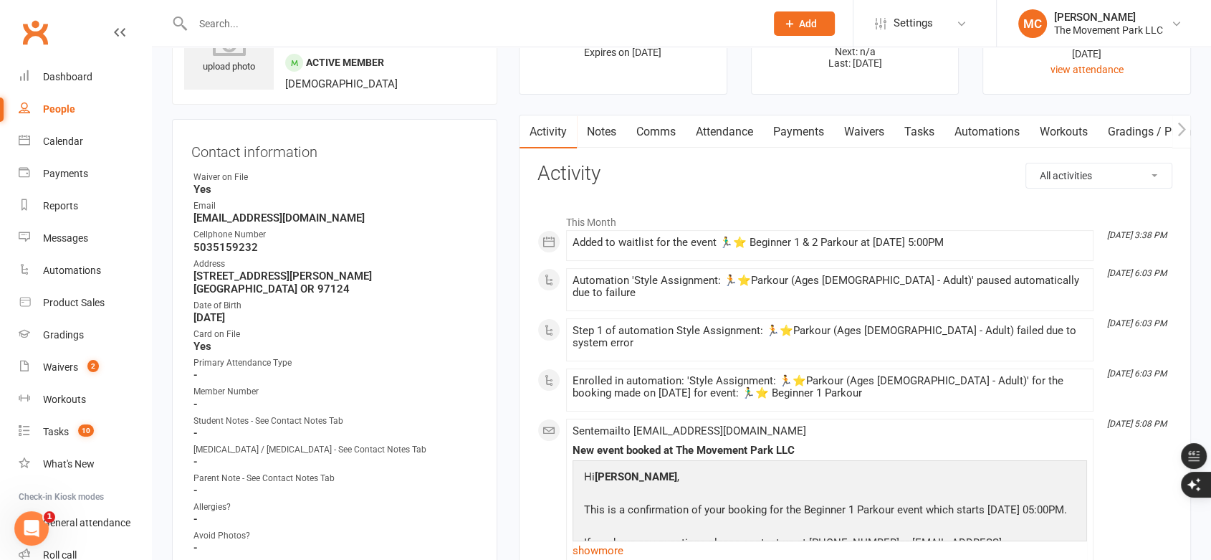
click at [809, 135] on link "Payments" at bounding box center [798, 131] width 71 height 33
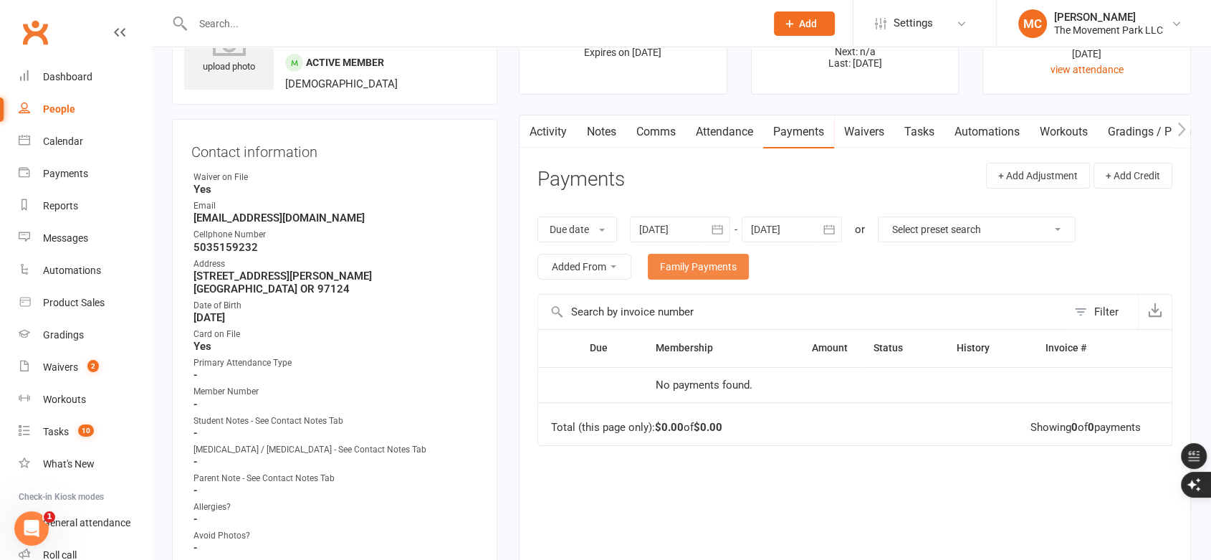
click at [718, 269] on link "Family Payments" at bounding box center [698, 267] width 101 height 26
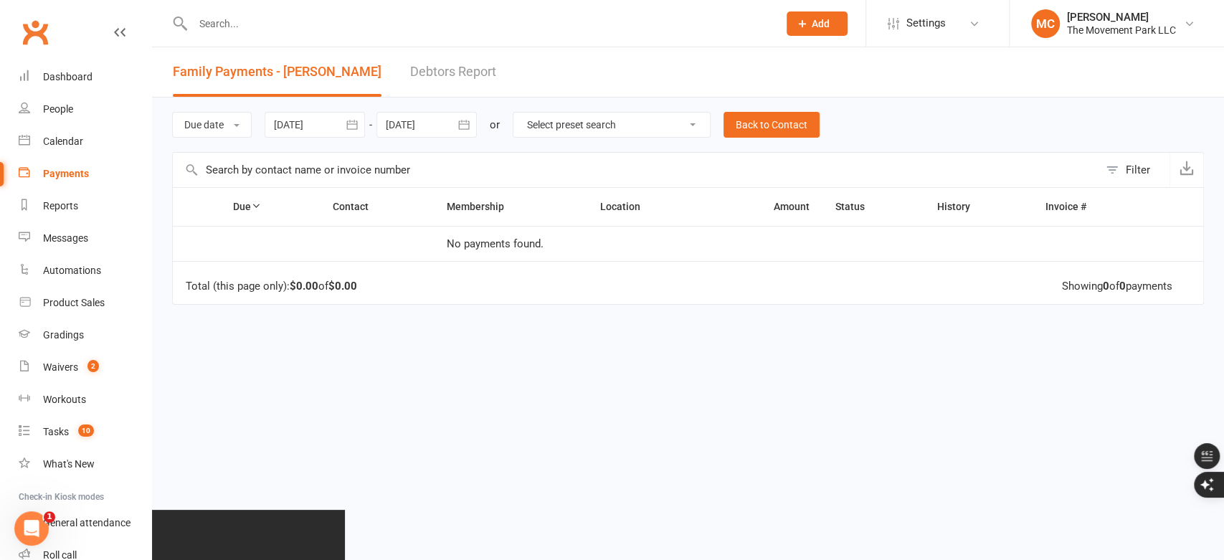
click at [349, 125] on icon "button" at bounding box center [352, 125] width 14 height 14
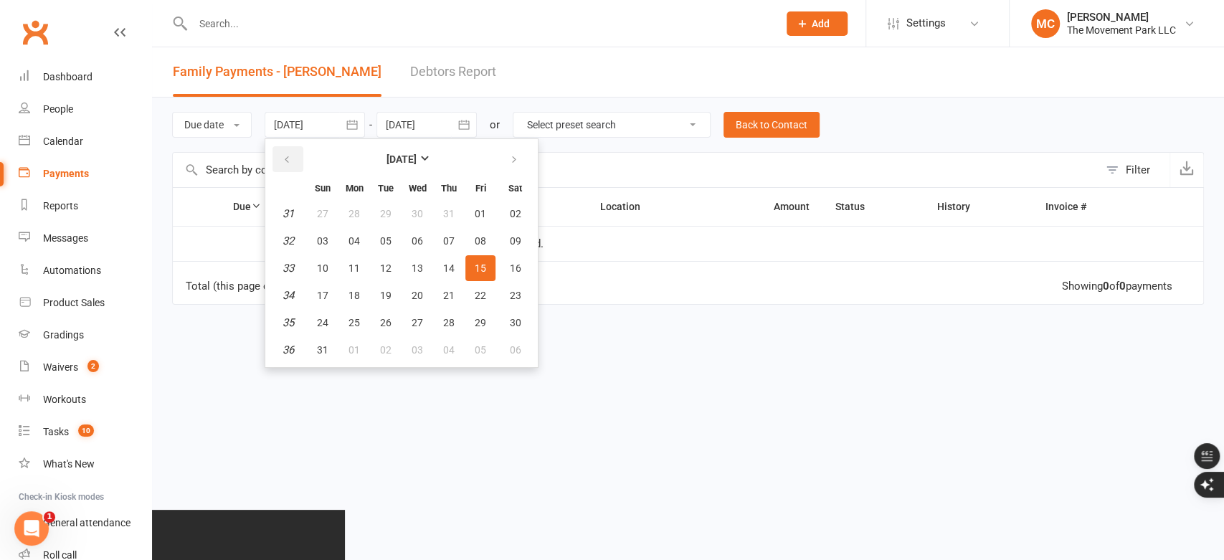
click at [292, 156] on icon "button" at bounding box center [287, 159] width 10 height 11
click at [289, 157] on icon "button" at bounding box center [287, 159] width 10 height 11
click at [414, 294] on span "23" at bounding box center [416, 295] width 11 height 11
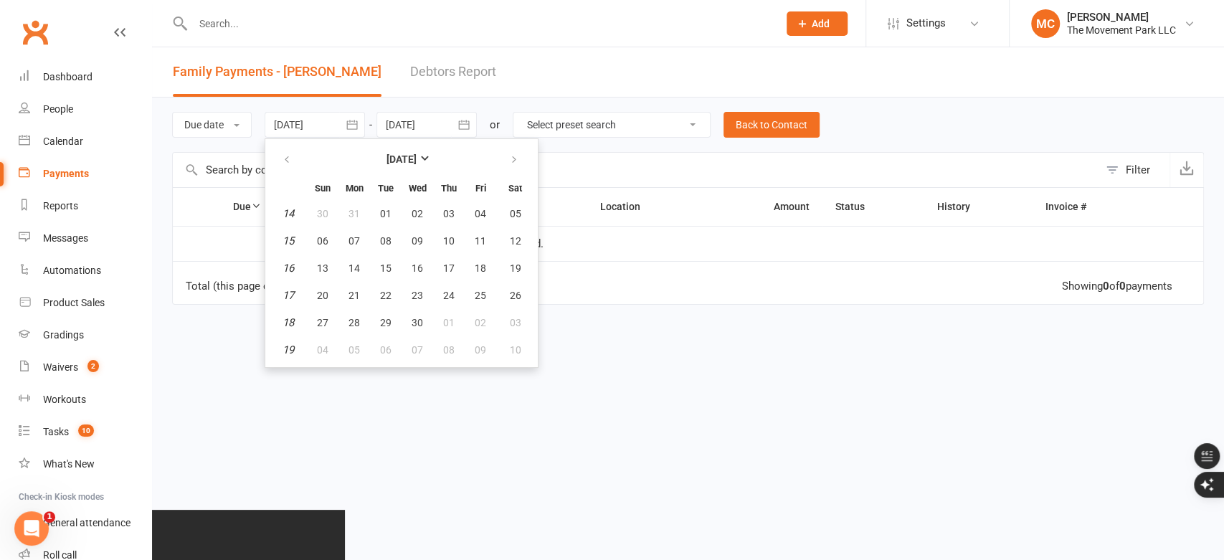
type input "[DATE]"
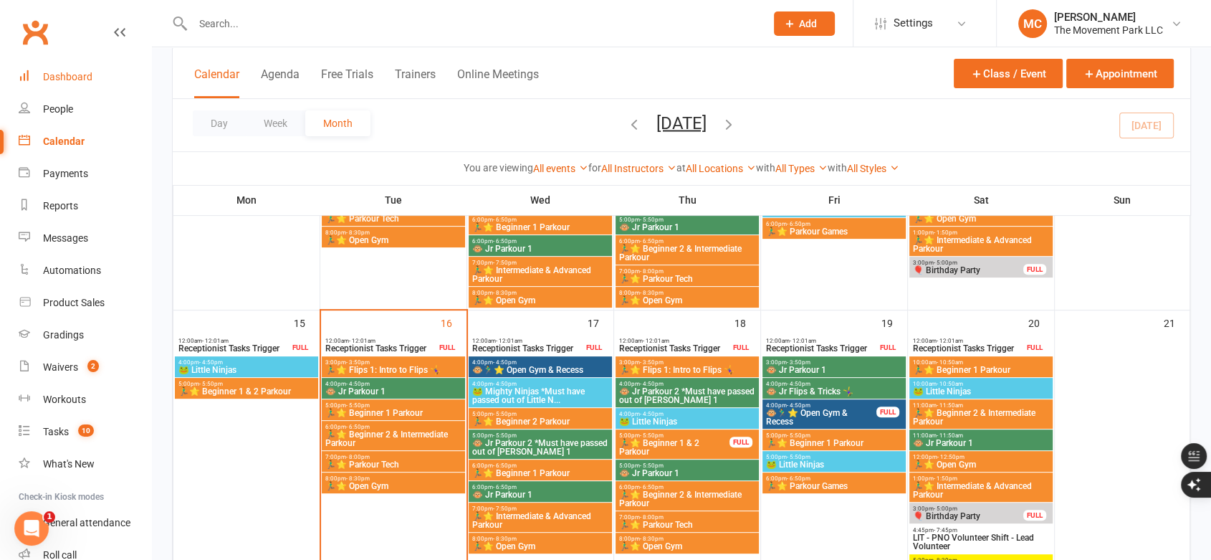
click at [80, 79] on div "Dashboard" at bounding box center [67, 76] width 49 height 11
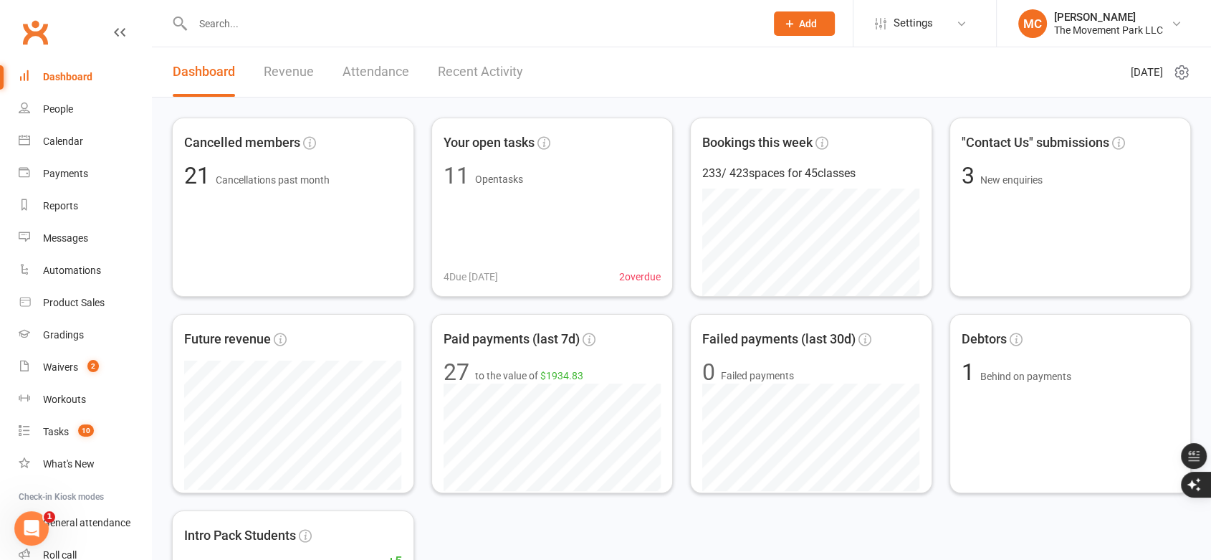
click at [484, 72] on link "Recent Activity" at bounding box center [480, 71] width 85 height 49
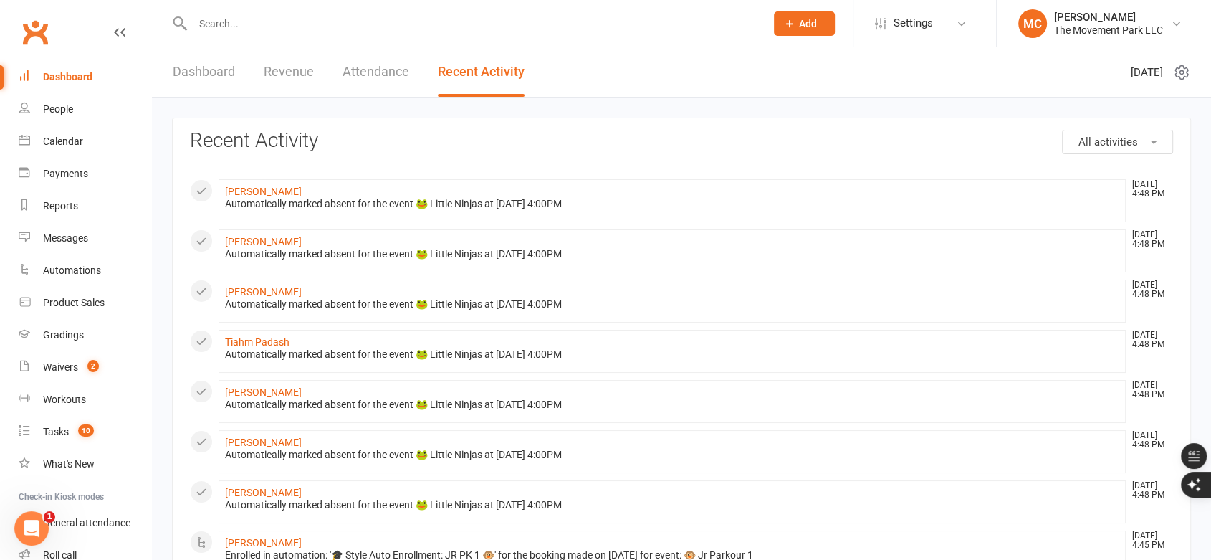
click at [211, 62] on link "Dashboard" at bounding box center [204, 71] width 62 height 49
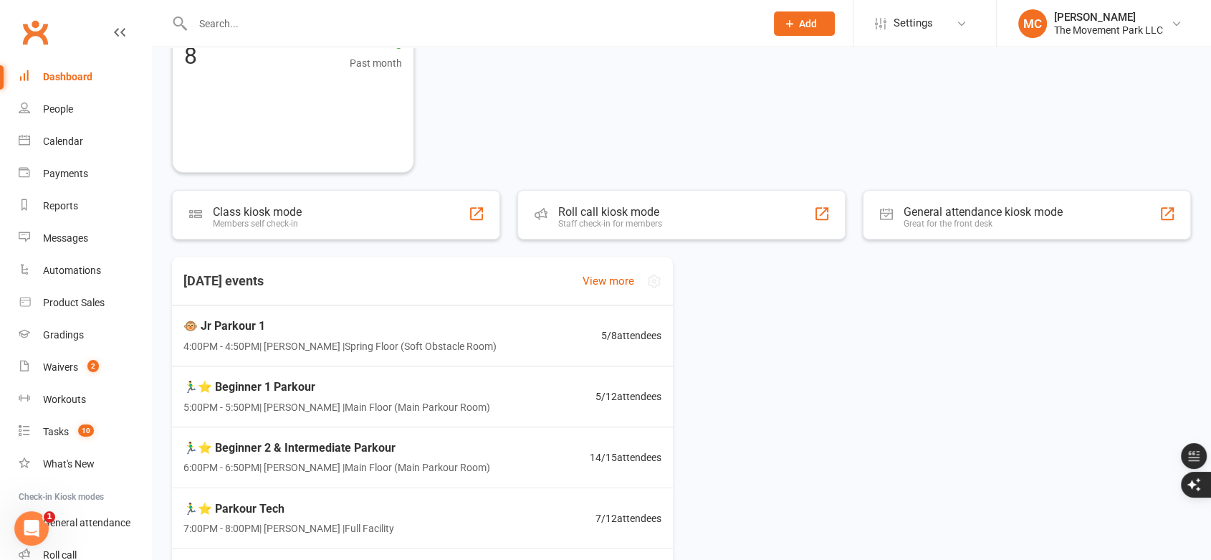
scroll to position [637, 0]
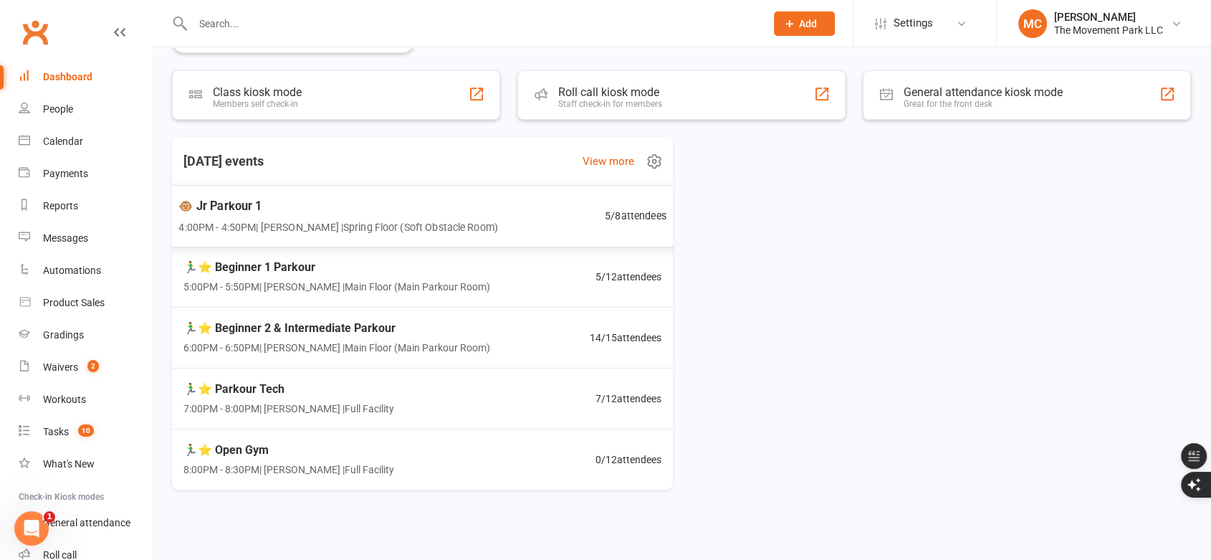
click at [328, 216] on div "🐵 Jr Parkour 1 4:00PM - 4:50PM | [PERSON_NAME] | Spring Floor (Soft Obstacle Ro…" at bounding box center [338, 215] width 320 height 38
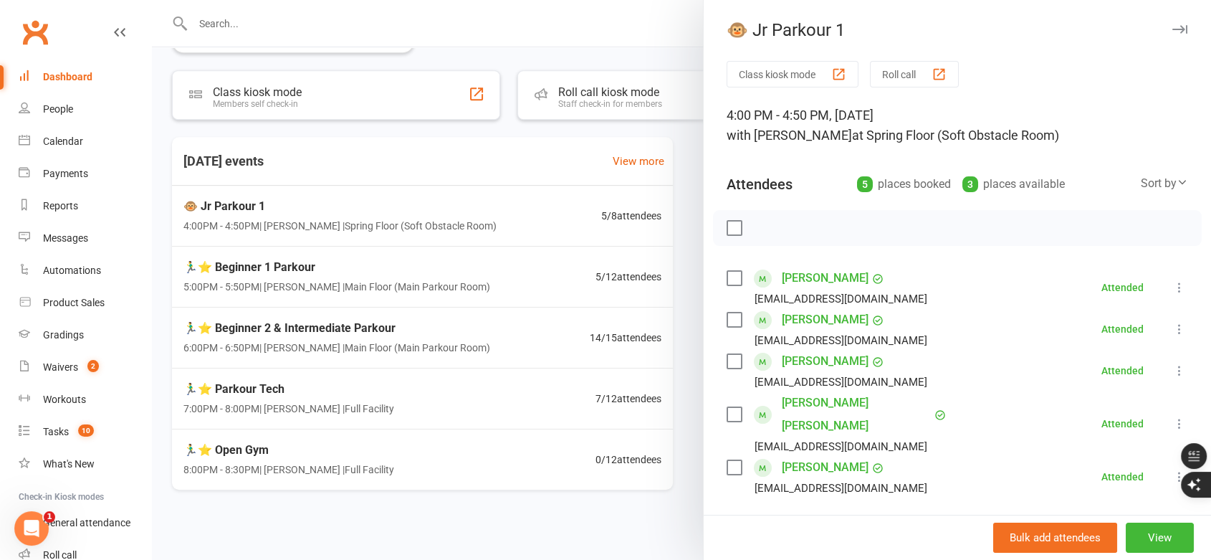
click at [321, 274] on div at bounding box center [681, 280] width 1059 height 560
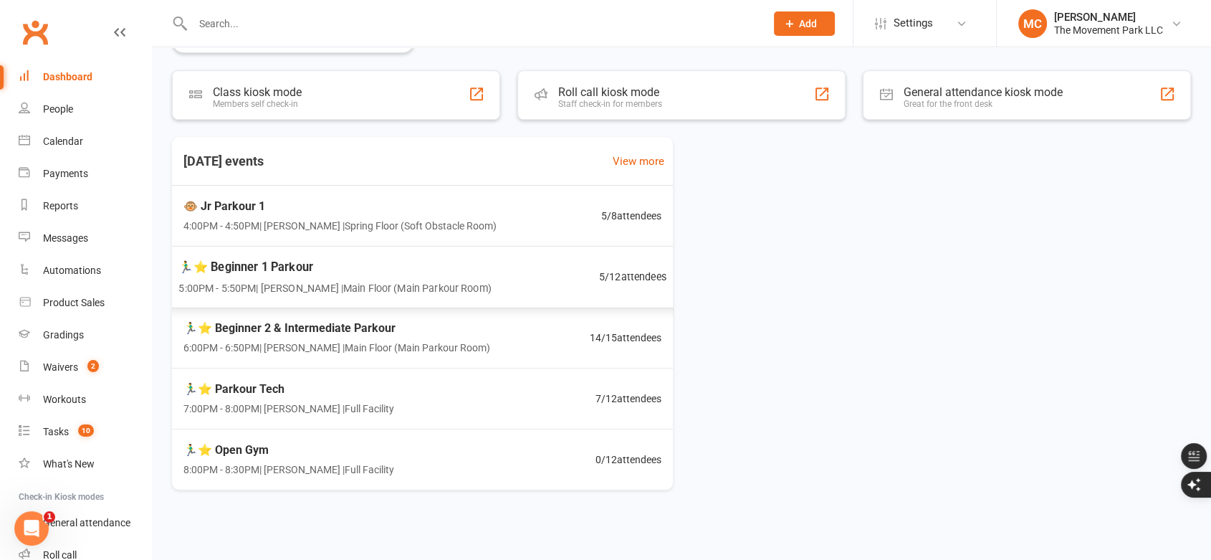
click at [317, 277] on div "🏃‍♂️⭐ Beginner 1 Parkour 5:00PM - 5:50PM | [PERSON_NAME] | Main Floor (Main Par…" at bounding box center [334, 276] width 313 height 38
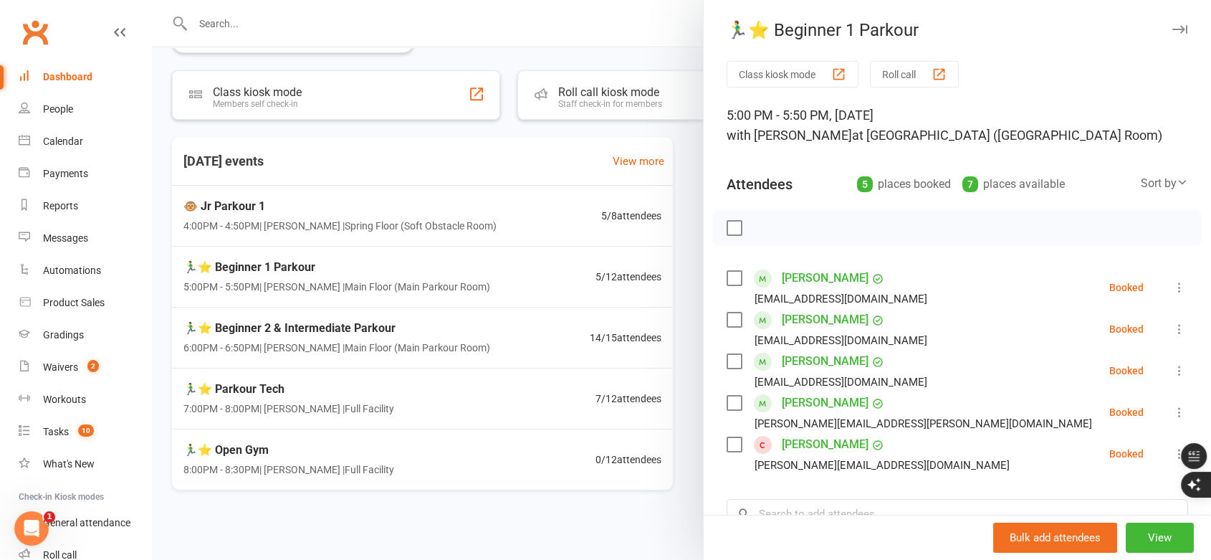
drag, startPoint x: 731, startPoint y: 401, endPoint x: 719, endPoint y: 355, distance: 48.2
click at [728, 400] on label at bounding box center [734, 403] width 14 height 14
click at [758, 234] on icon "button" at bounding box center [766, 228] width 16 height 16
click at [808, 447] on link "[PERSON_NAME]" at bounding box center [825, 444] width 87 height 23
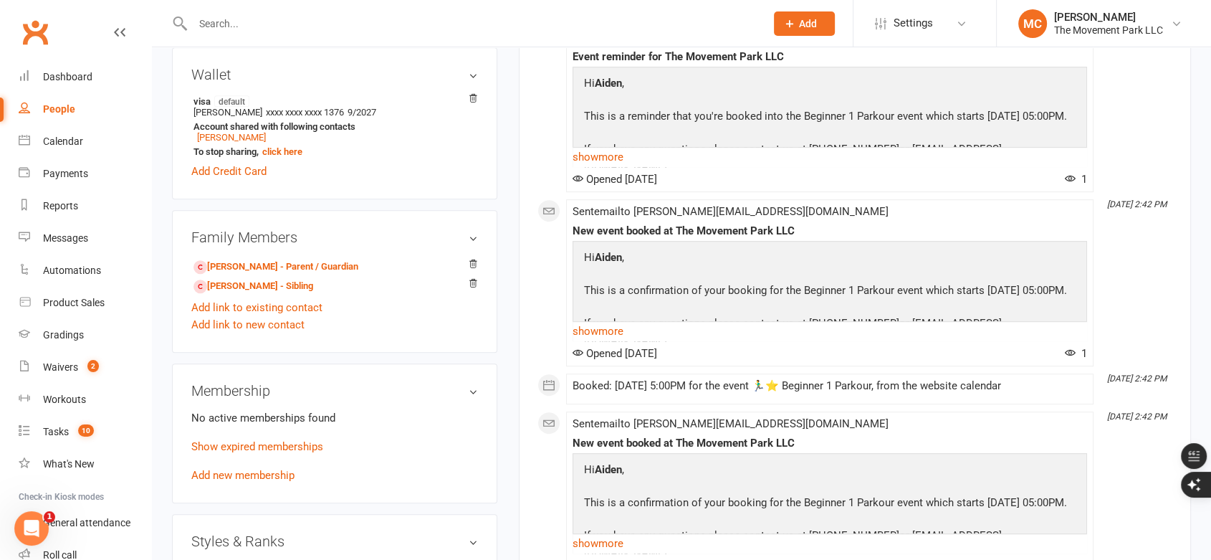
scroll to position [717, 0]
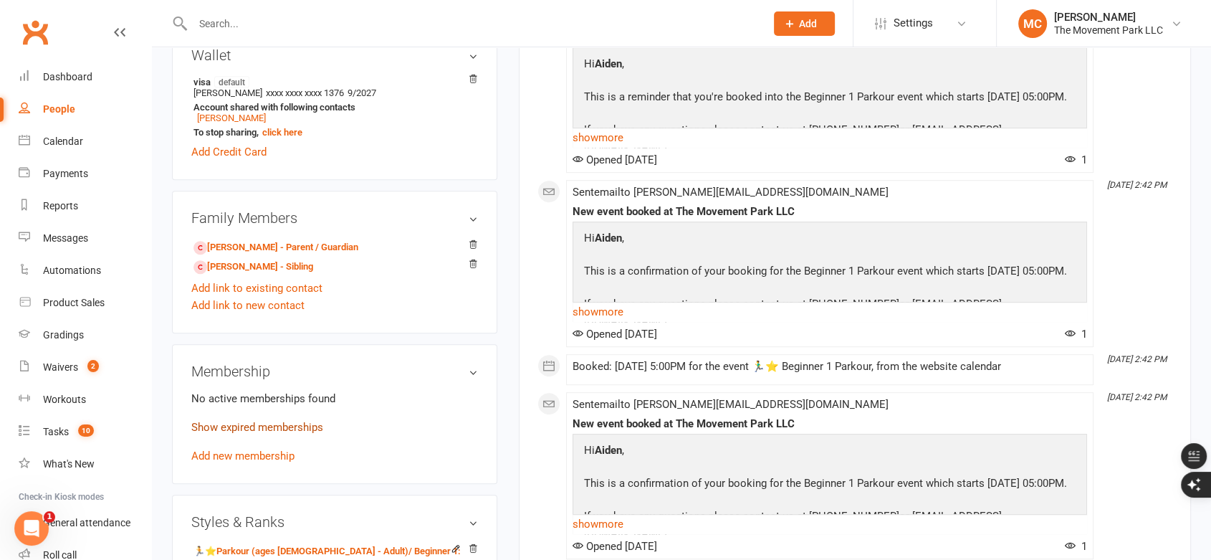
click at [274, 425] on link "Show expired memberships" at bounding box center [257, 427] width 132 height 13
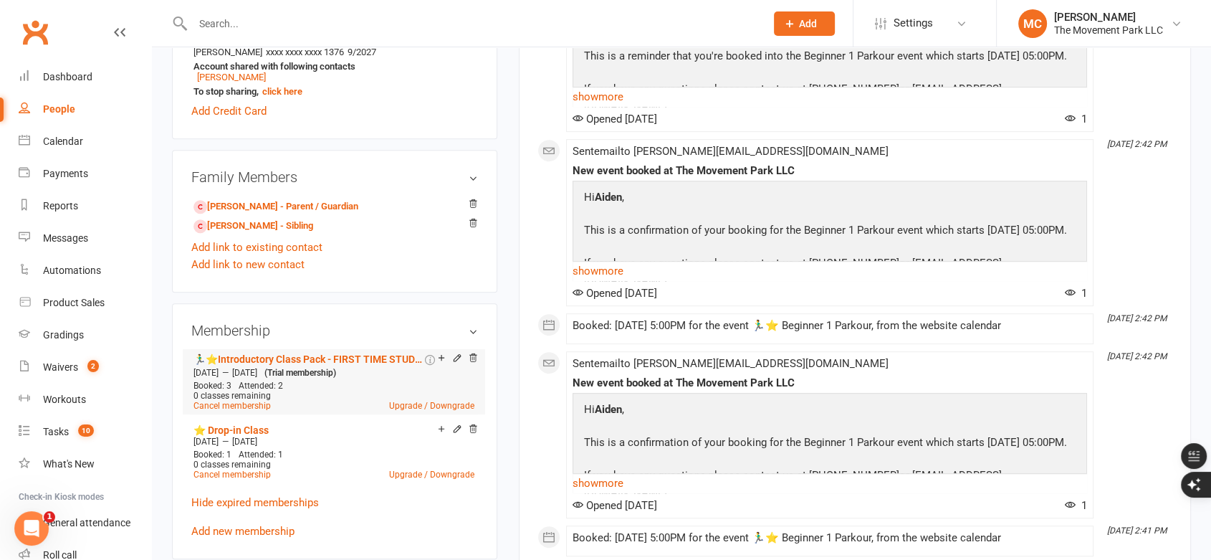
scroll to position [796, 0]
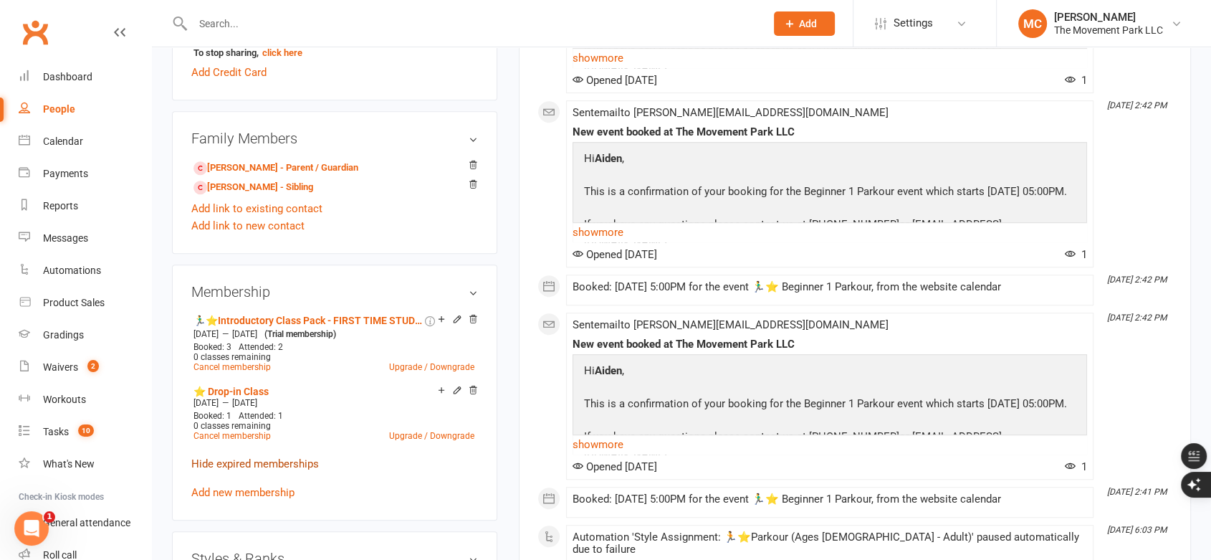
click at [277, 469] on link "Hide expired memberships" at bounding box center [255, 463] width 128 height 13
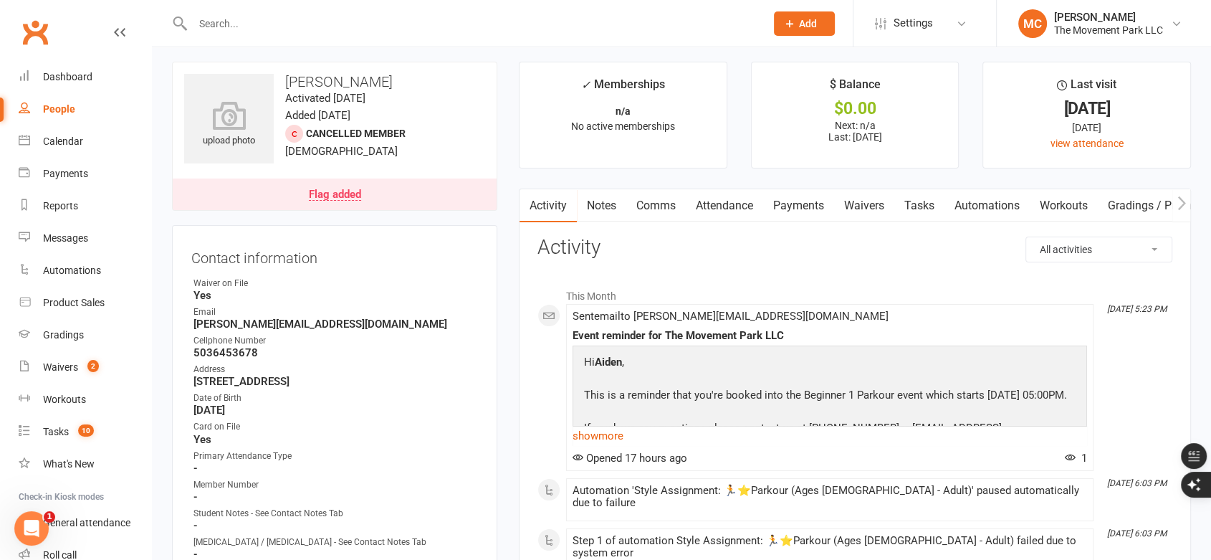
scroll to position [0, 0]
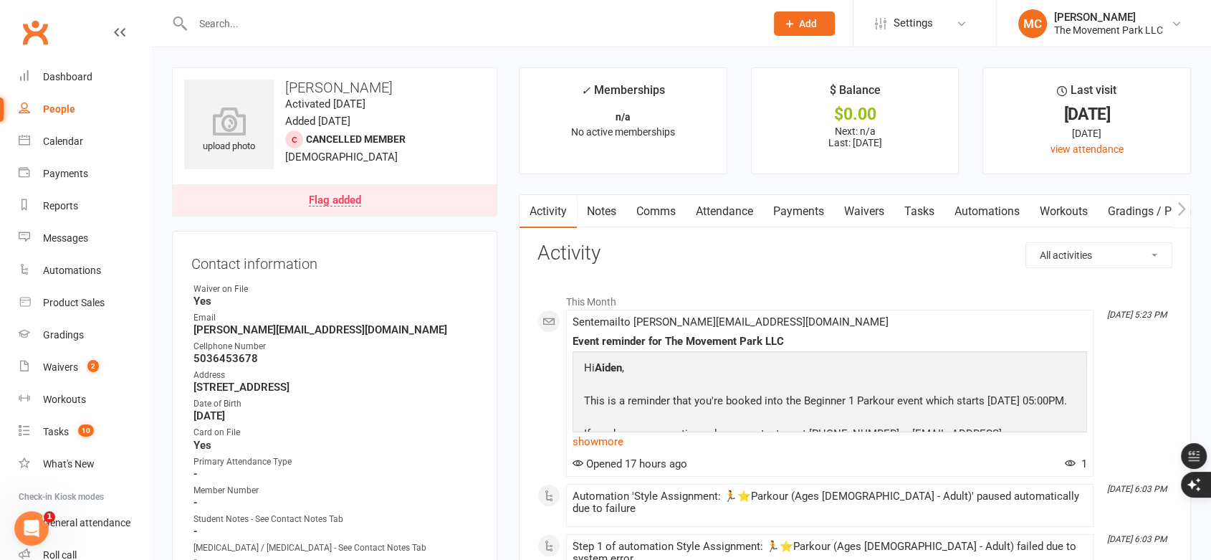
click at [720, 217] on link "Attendance" at bounding box center [724, 211] width 77 height 33
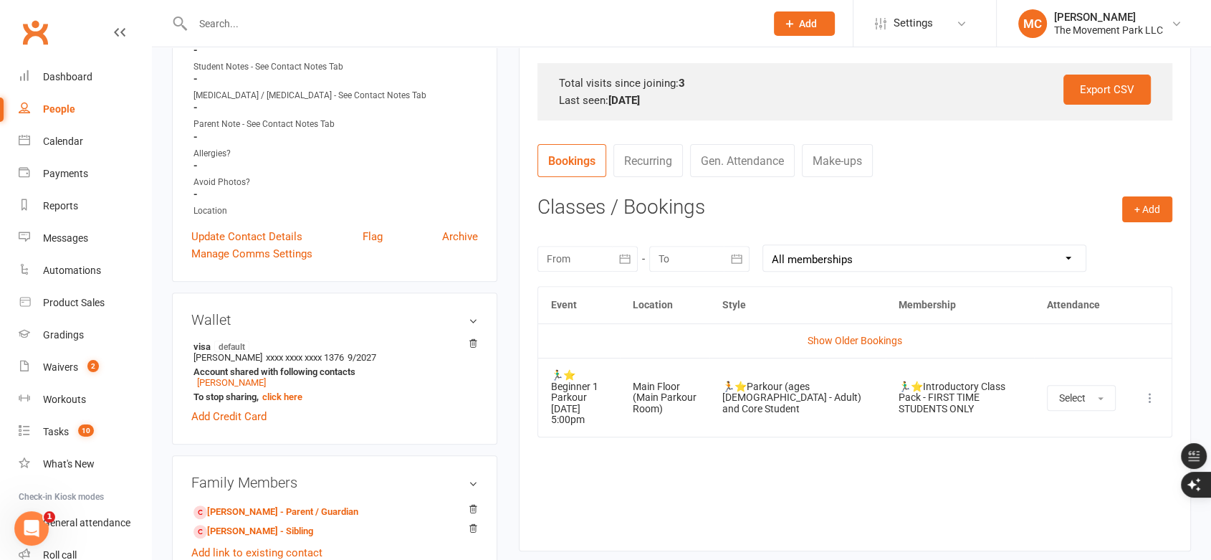
scroll to position [477, 0]
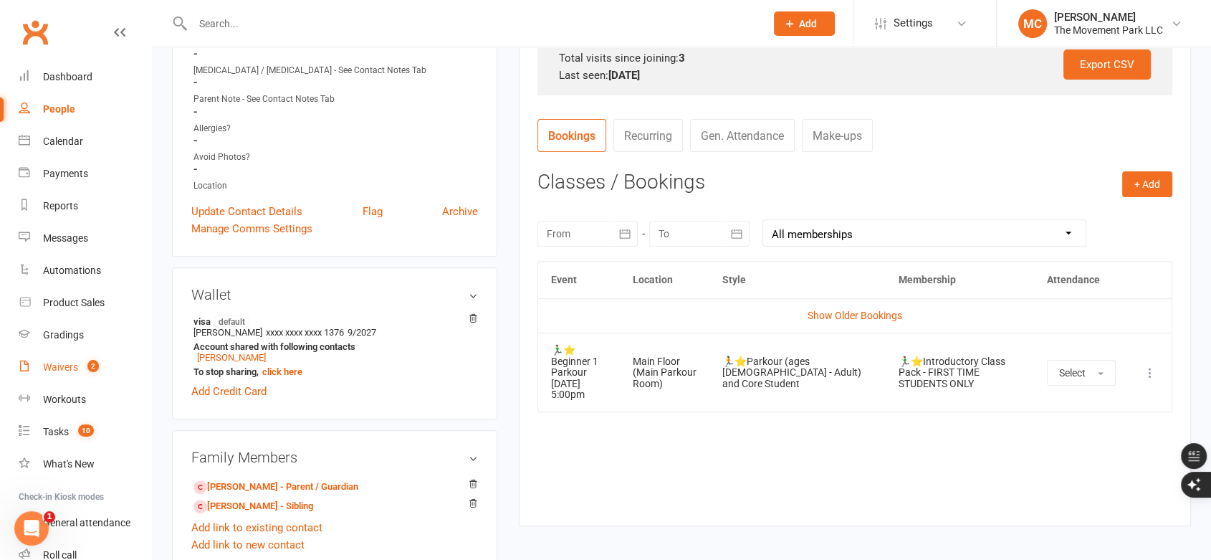
click at [62, 365] on div "Waivers" at bounding box center [60, 366] width 35 height 11
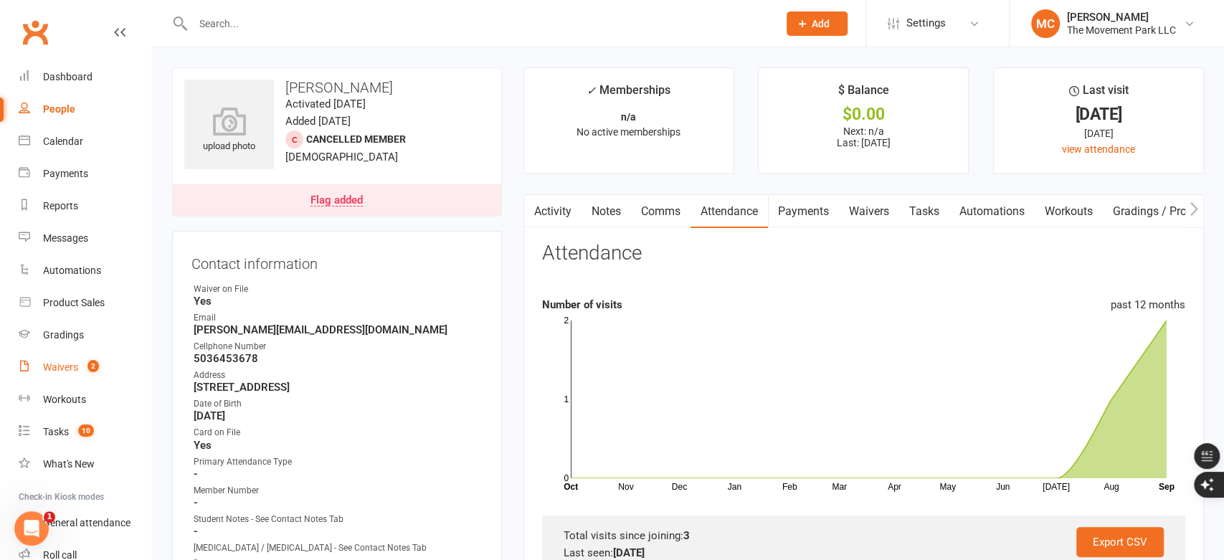
select select "100"
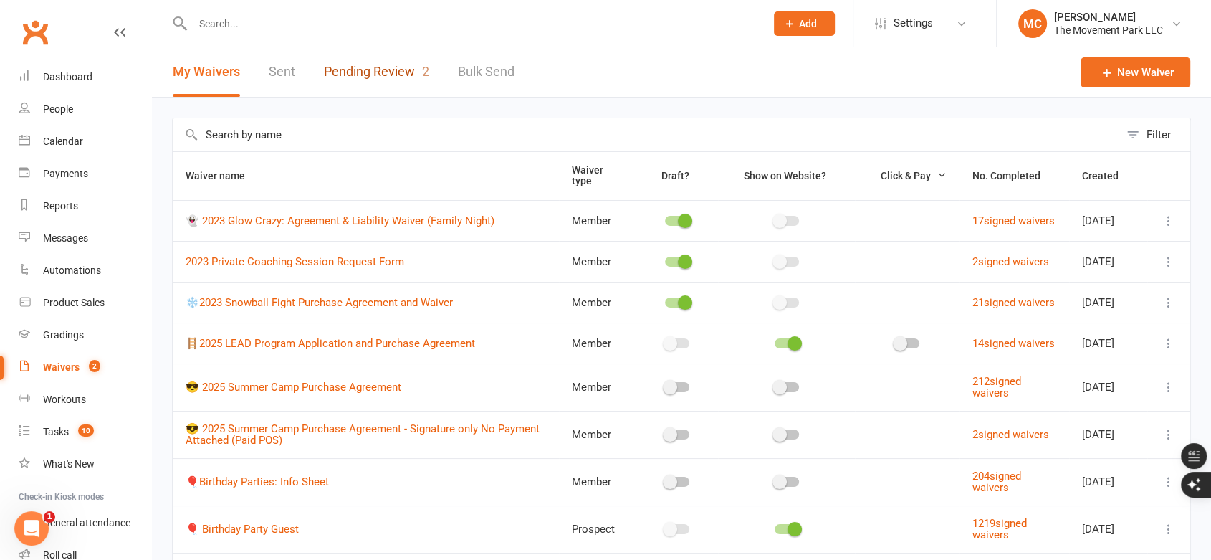
click at [368, 65] on link "Pending Review 2" at bounding box center [376, 71] width 105 height 49
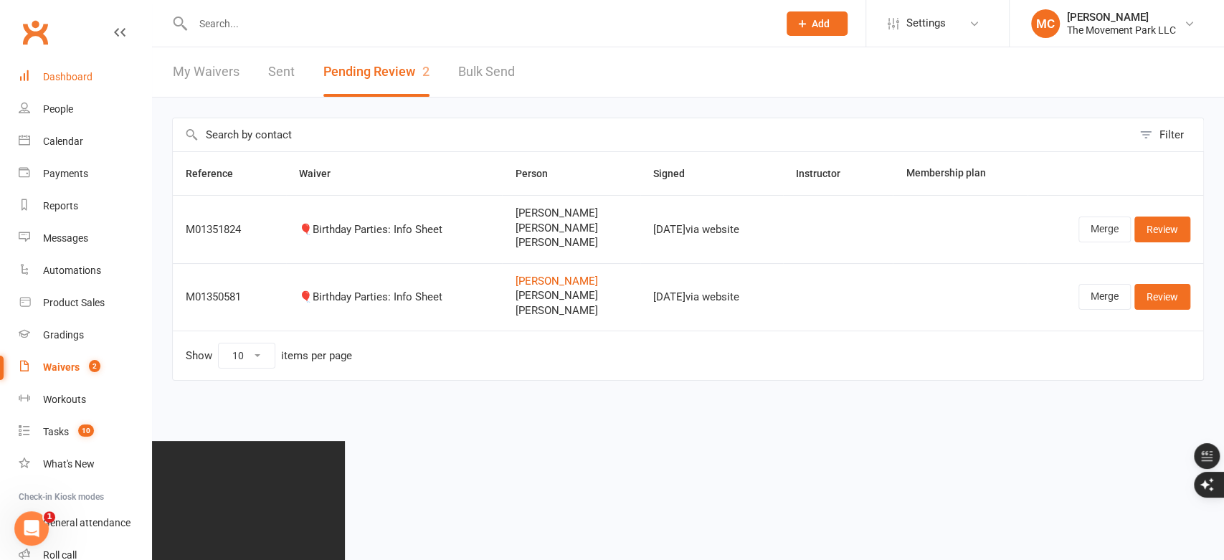
click at [71, 80] on div "Dashboard" at bounding box center [67, 76] width 49 height 11
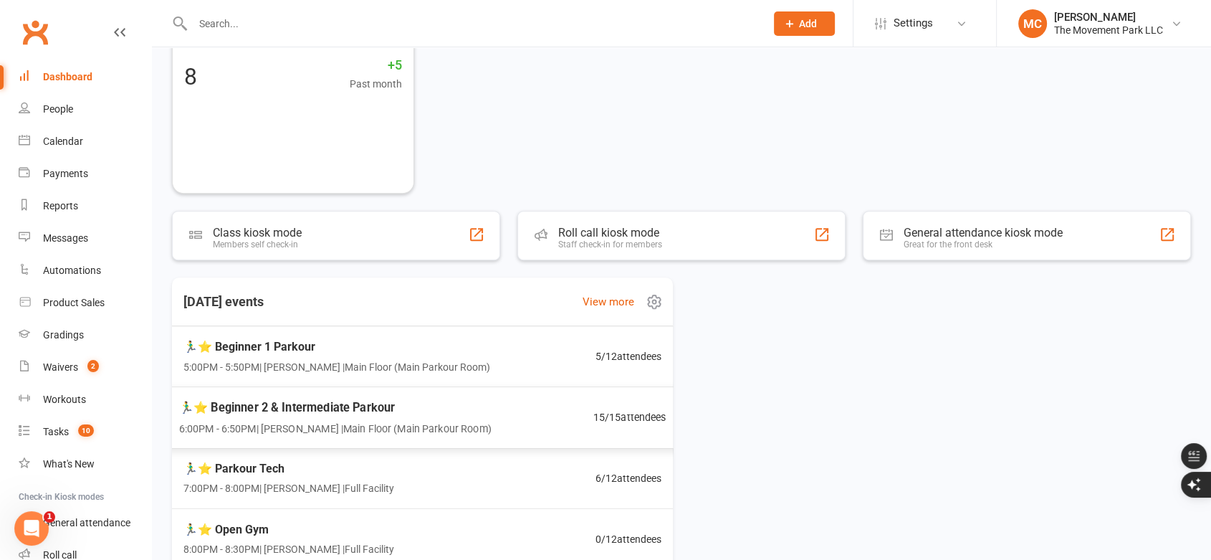
scroll to position [579, 0]
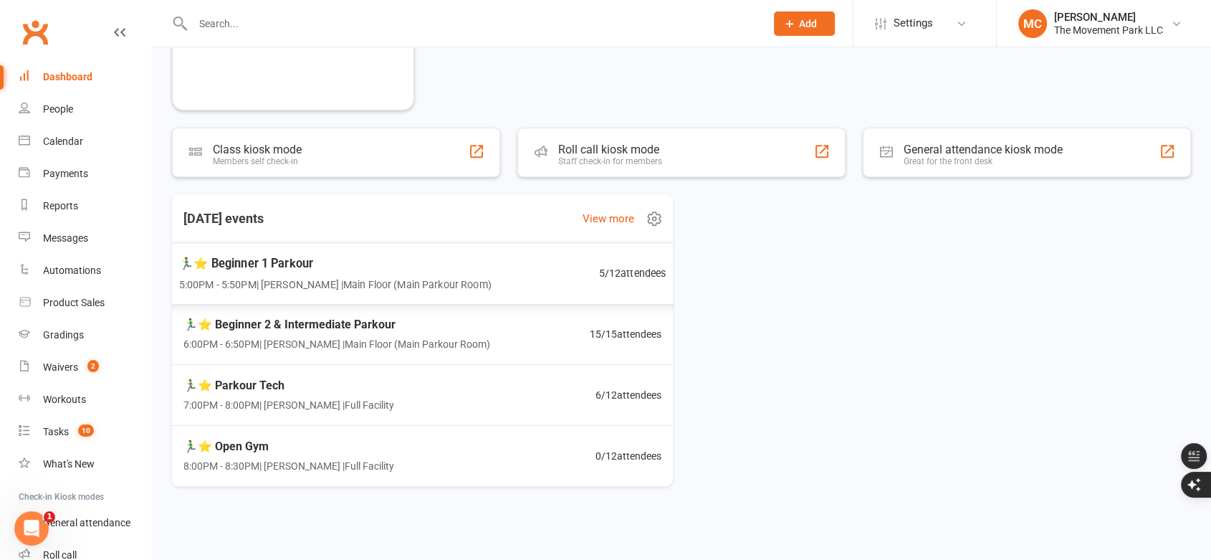
click at [318, 280] on span "5:00PM - 5:50PM | Rick King | Main Floor (Main Parkour Room)" at bounding box center [335, 283] width 313 height 16
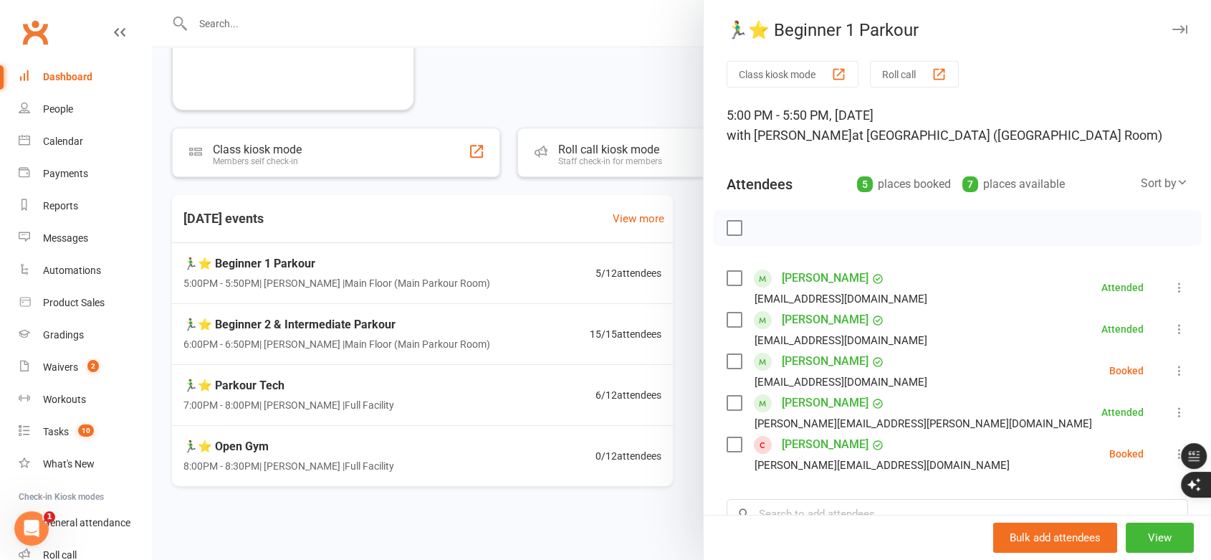
click at [730, 448] on label at bounding box center [734, 444] width 14 height 14
click at [763, 233] on icon "button" at bounding box center [766, 228] width 12 height 12
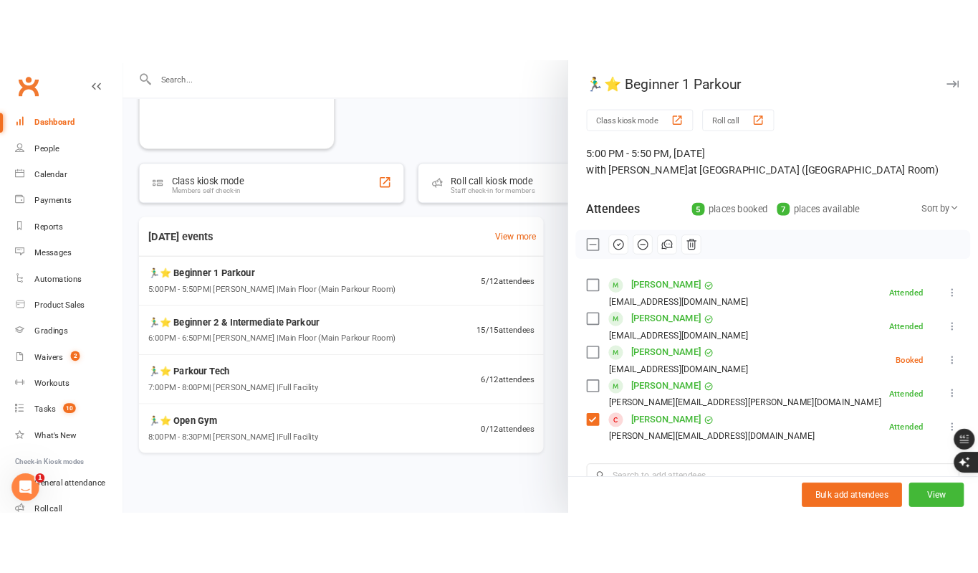
scroll to position [567, 0]
